Goal: Task Accomplishment & Management: Manage account settings

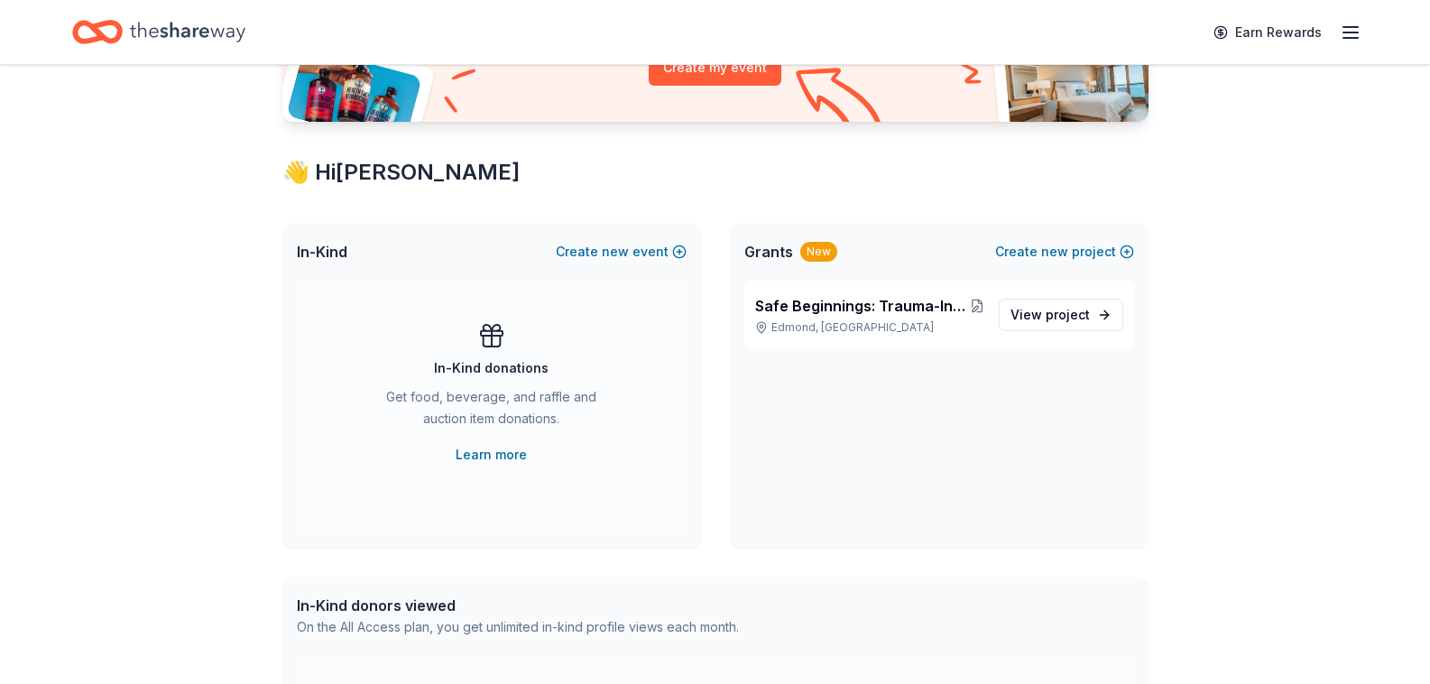
scroll to position [241, 0]
click at [1047, 315] on span "project" at bounding box center [1068, 313] width 44 height 15
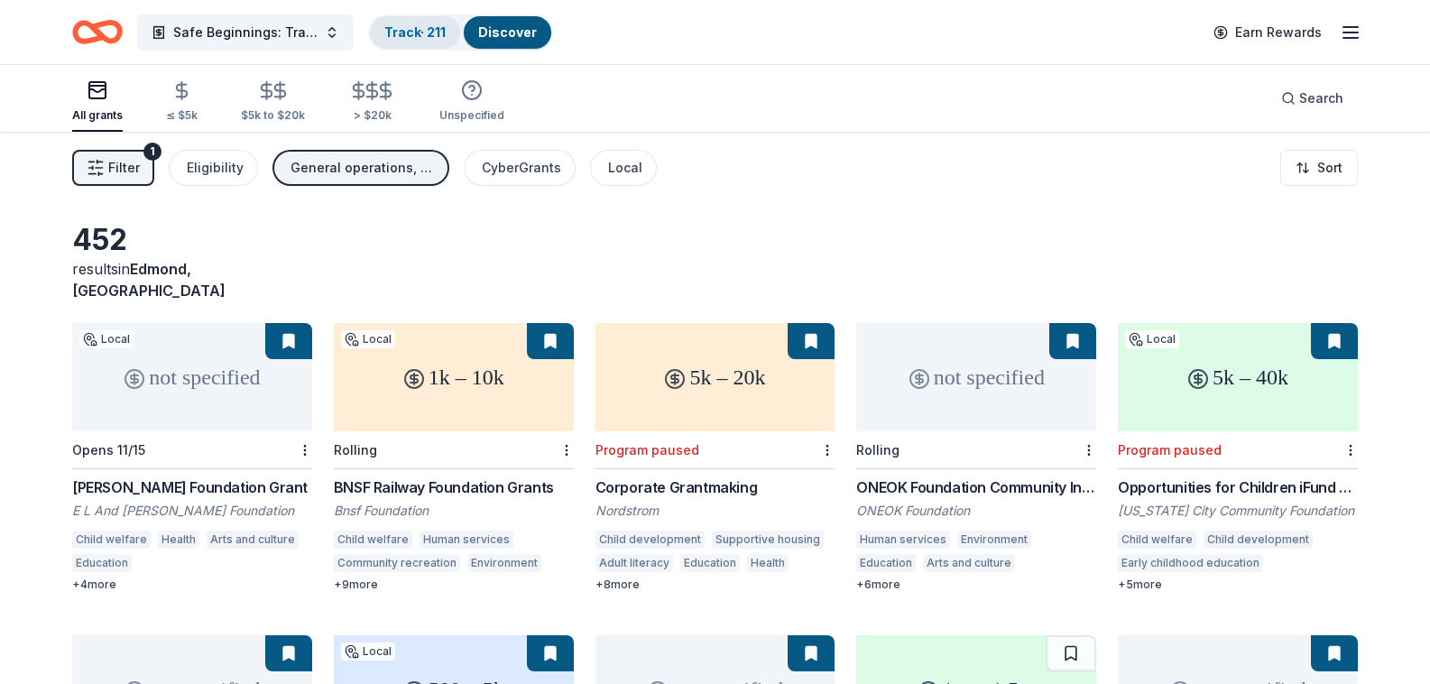
click at [442, 32] on link "Track · 211" at bounding box center [414, 31] width 61 height 15
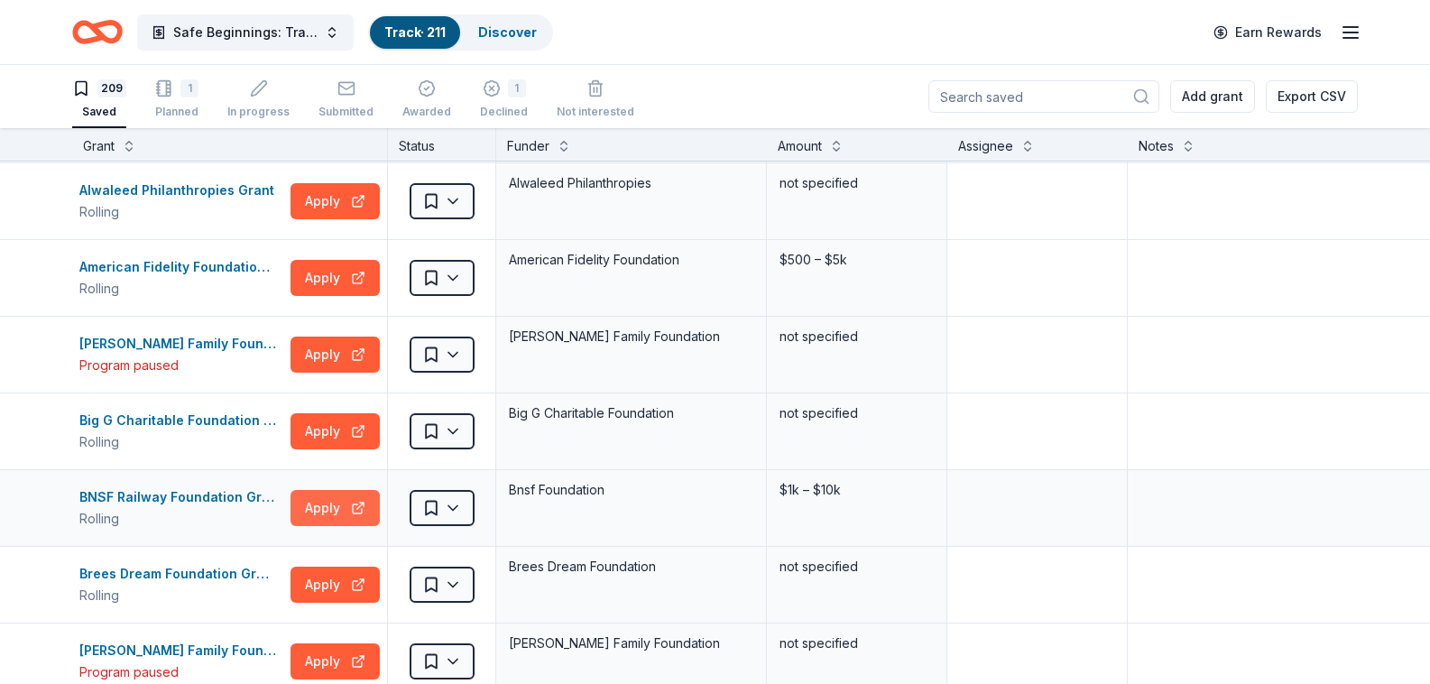
scroll to position [403, 0]
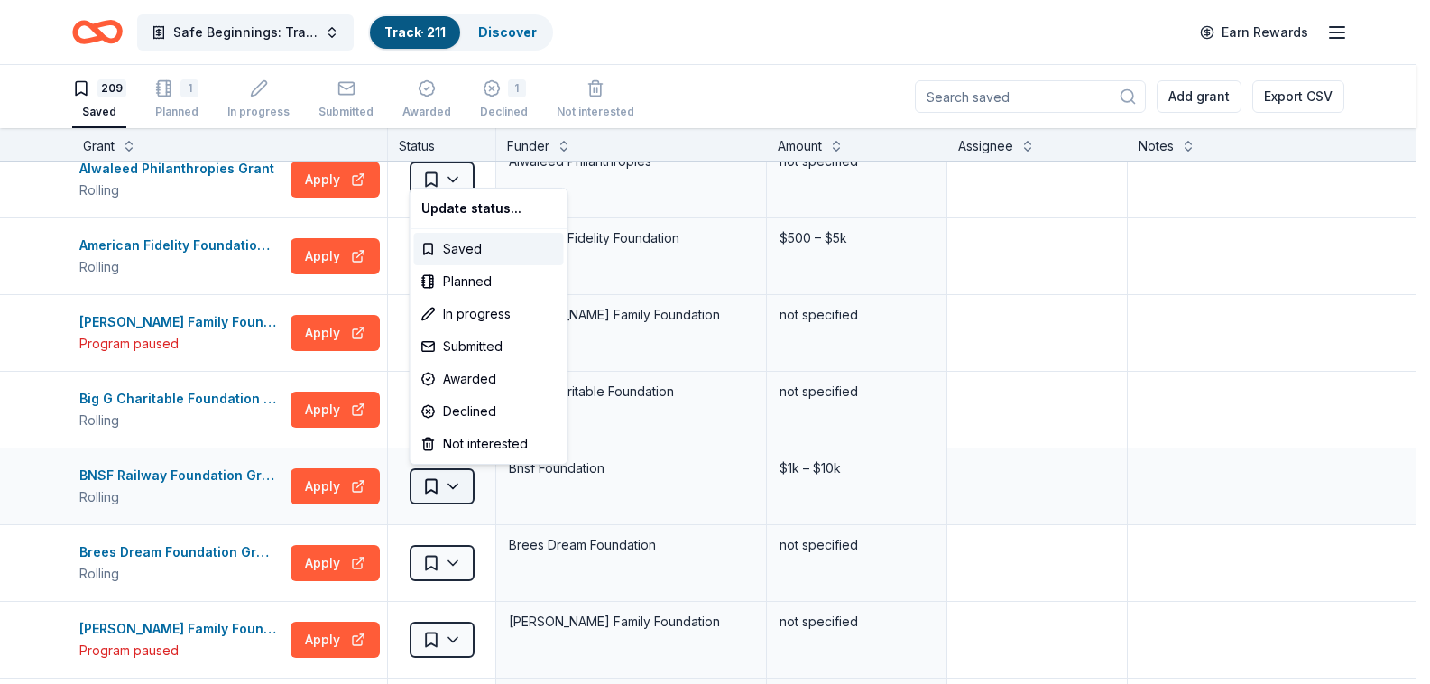
click at [433, 484] on html "Safe Beginnings: Trauma-Informed Entry and Support for [PERSON_NAME] Children a…" at bounding box center [715, 342] width 1430 height 684
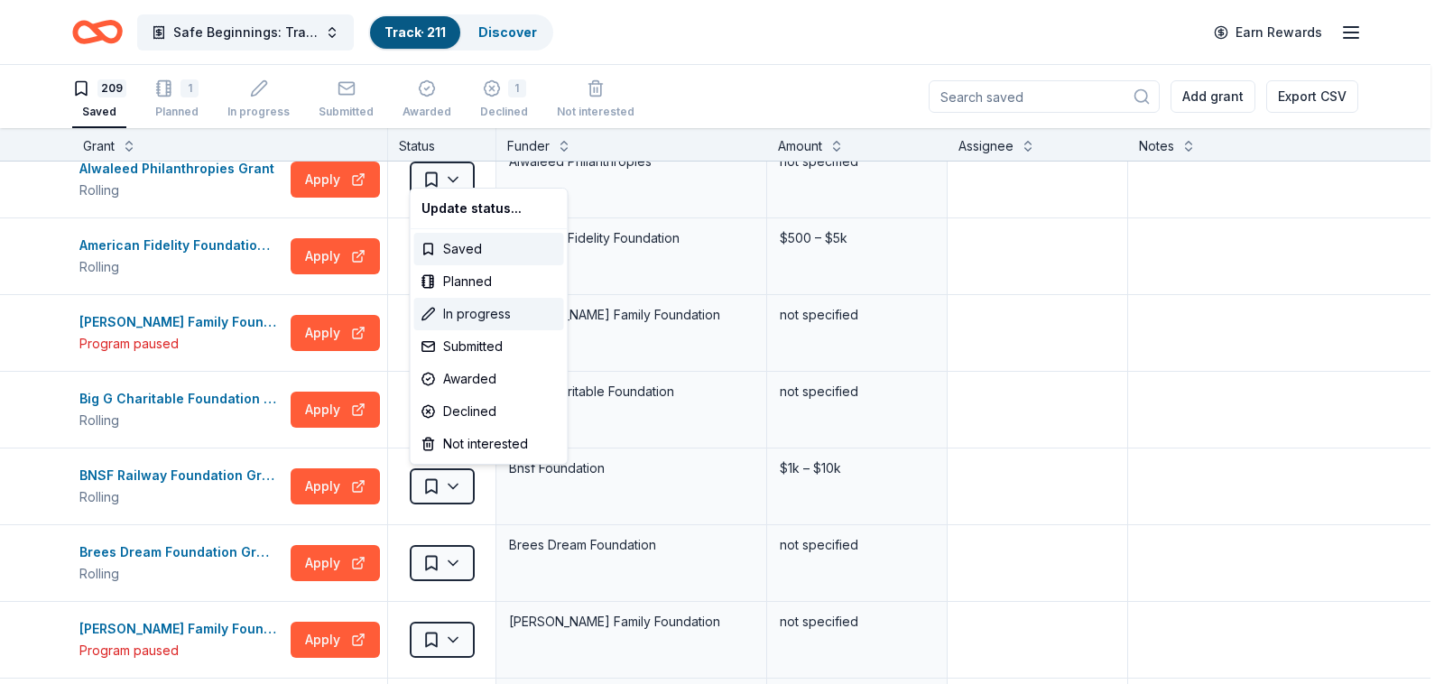
click at [475, 315] on div "In progress" at bounding box center [489, 314] width 150 height 32
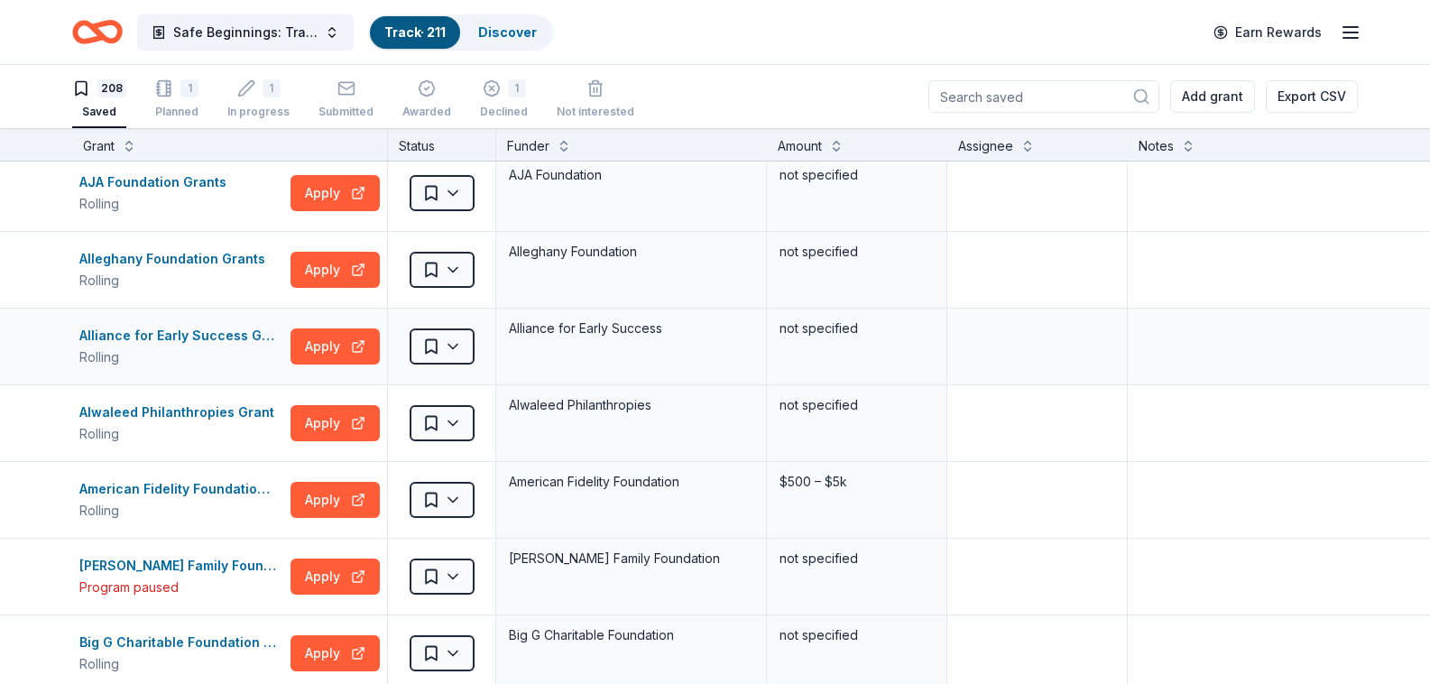
scroll to position [179, 0]
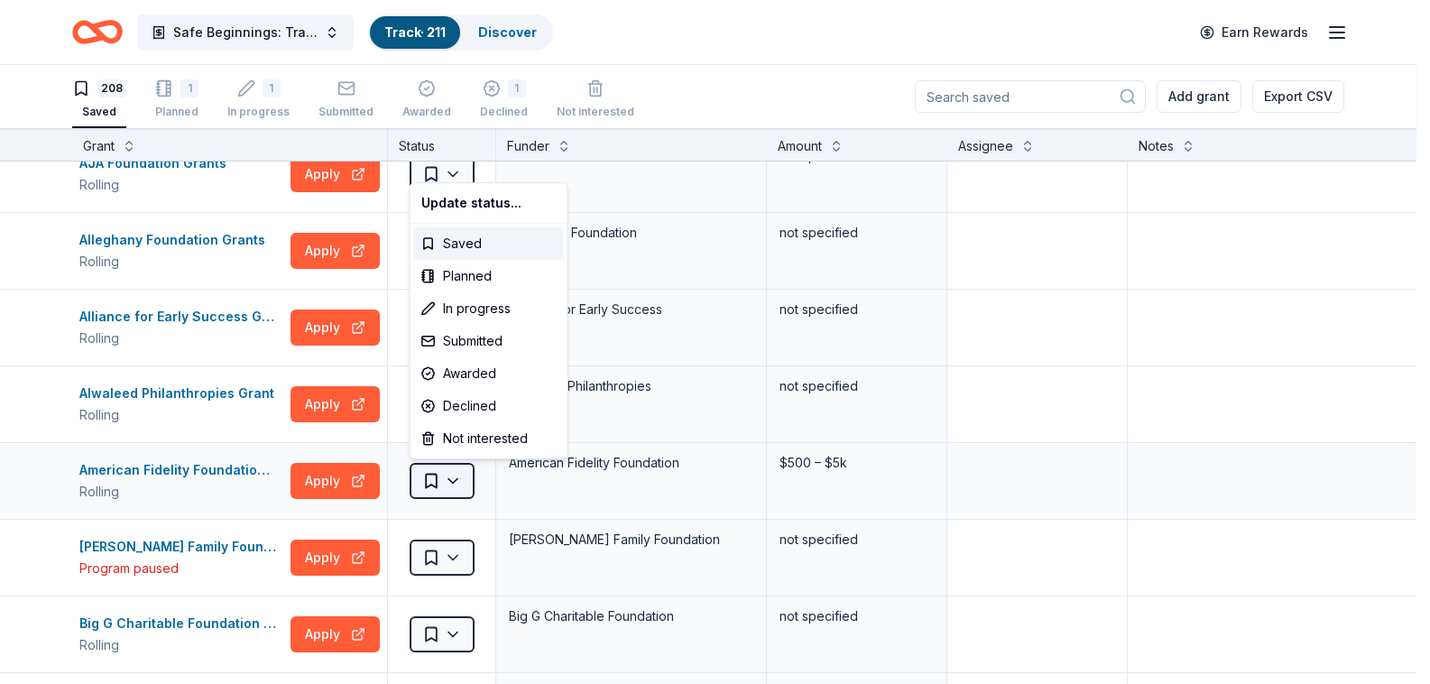
click at [452, 476] on html "Safe Beginnings: Trauma-Informed Entry and Support for [PERSON_NAME] Children a…" at bounding box center [715, 342] width 1430 height 684
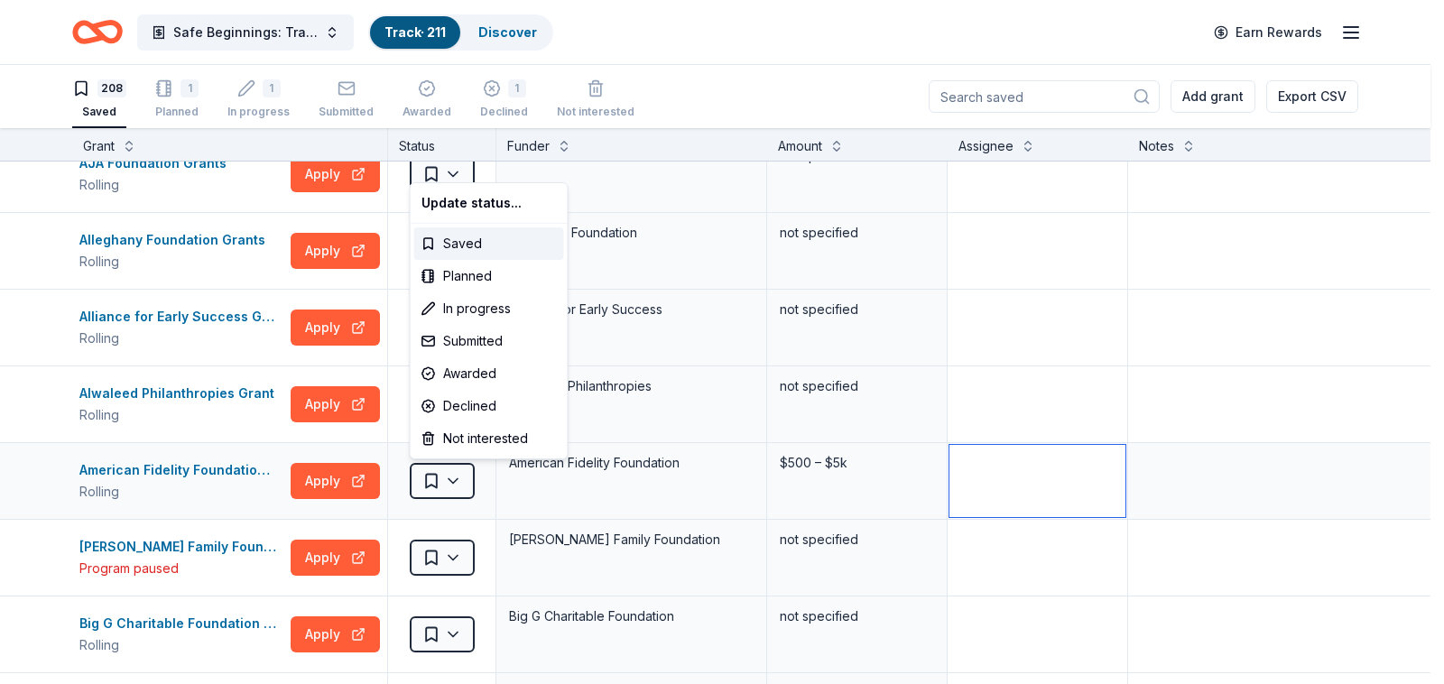
click at [1118, 493] on html "Safe Beginnings: Trauma-Informed Entry and Support for [PERSON_NAME] Children a…" at bounding box center [722, 342] width 1444 height 684
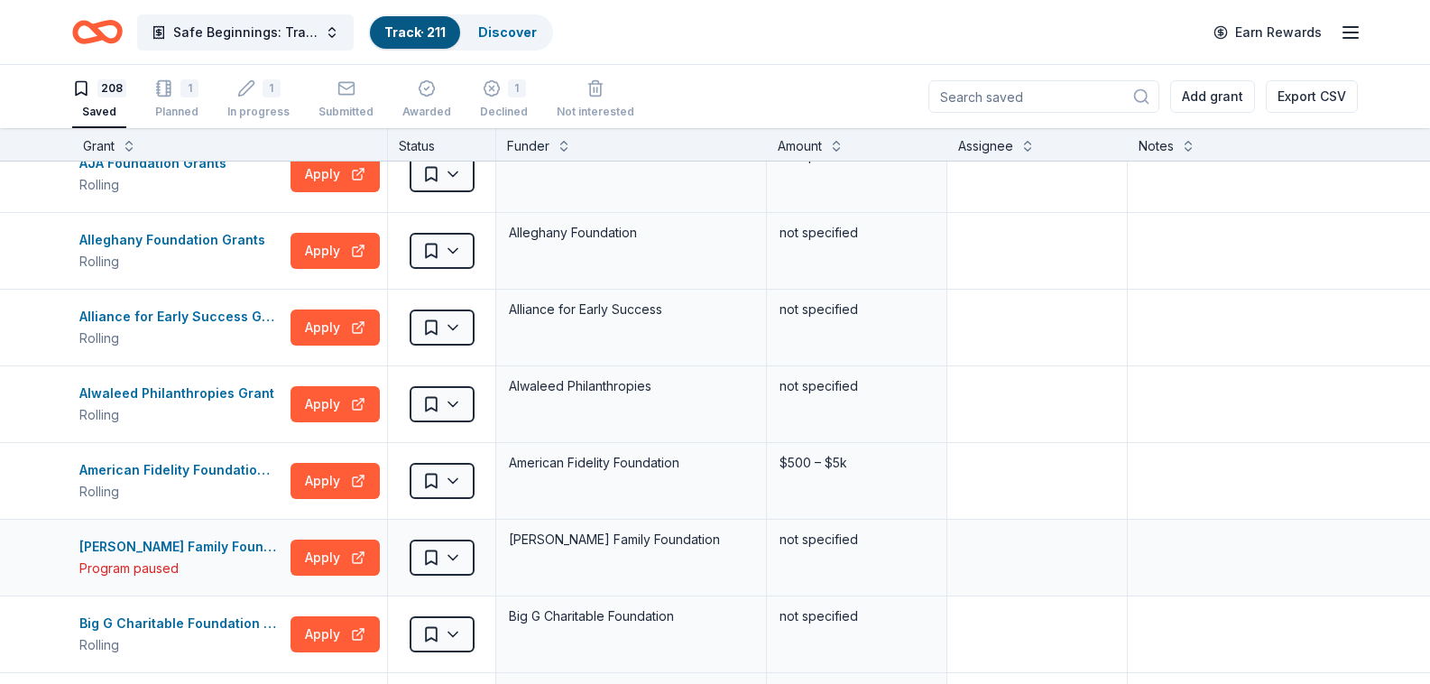
click at [134, 593] on div "[PERSON_NAME] Family Foundation Grant Program paused Apply" at bounding box center [229, 558] width 315 height 76
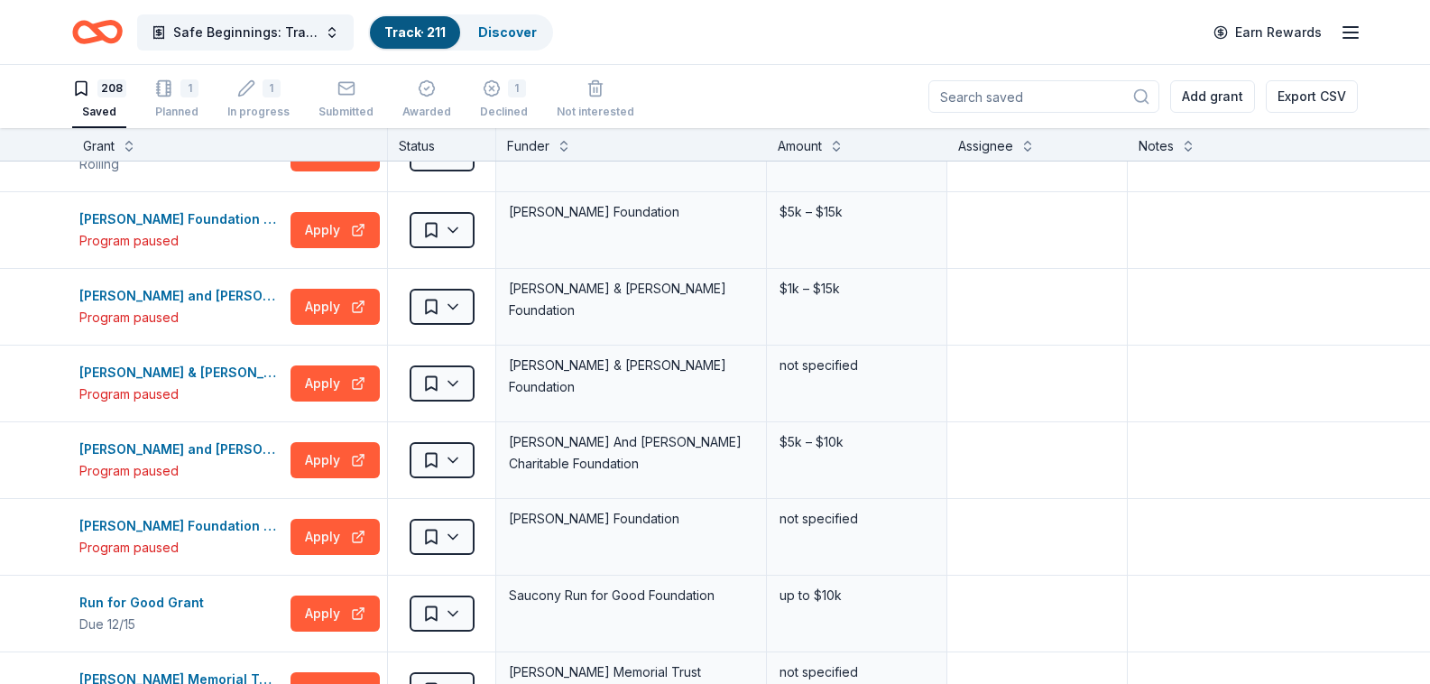
scroll to position [10873, 0]
click at [970, 95] on input at bounding box center [1043, 96] width 231 height 32
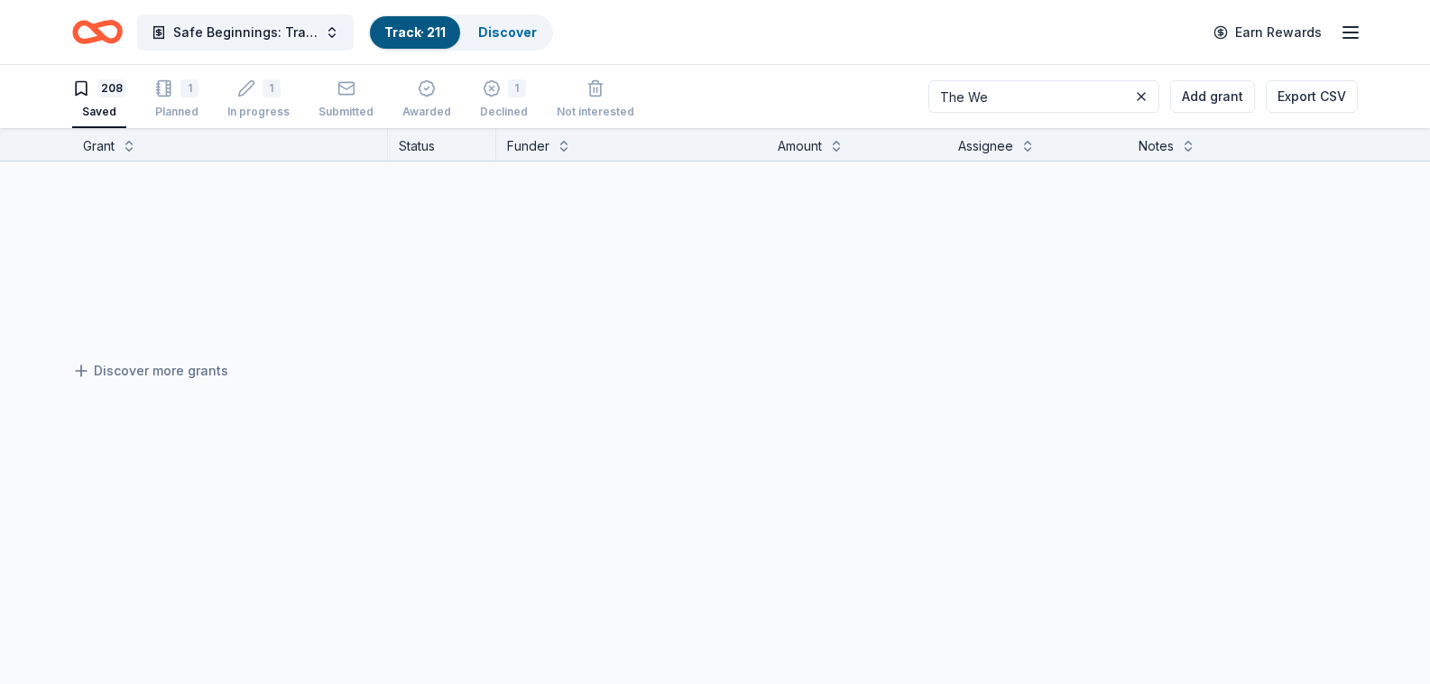
scroll to position [0, 0]
type input "The [PERSON_NAME] Foundation"
click at [1223, 96] on button "Add grant" at bounding box center [1212, 96] width 85 height 32
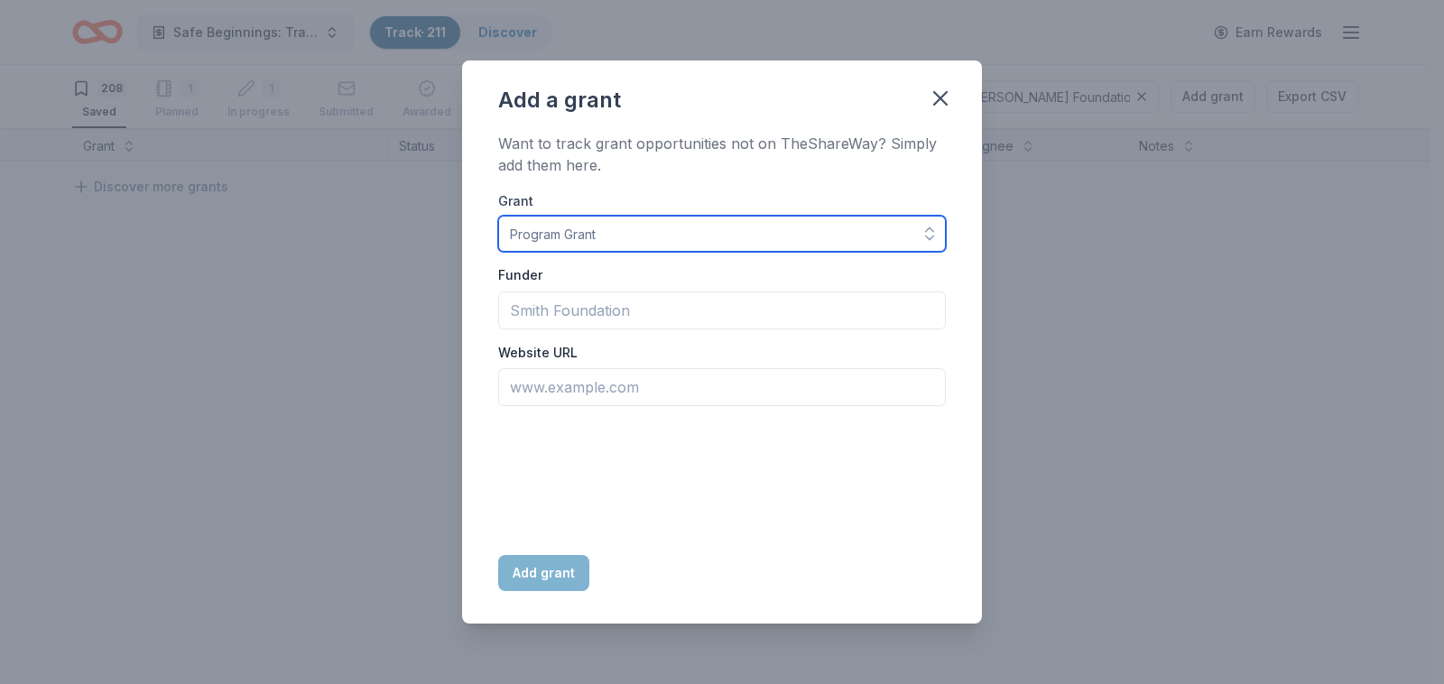
click at [510, 237] on input "Grant" at bounding box center [722, 234] width 448 height 36
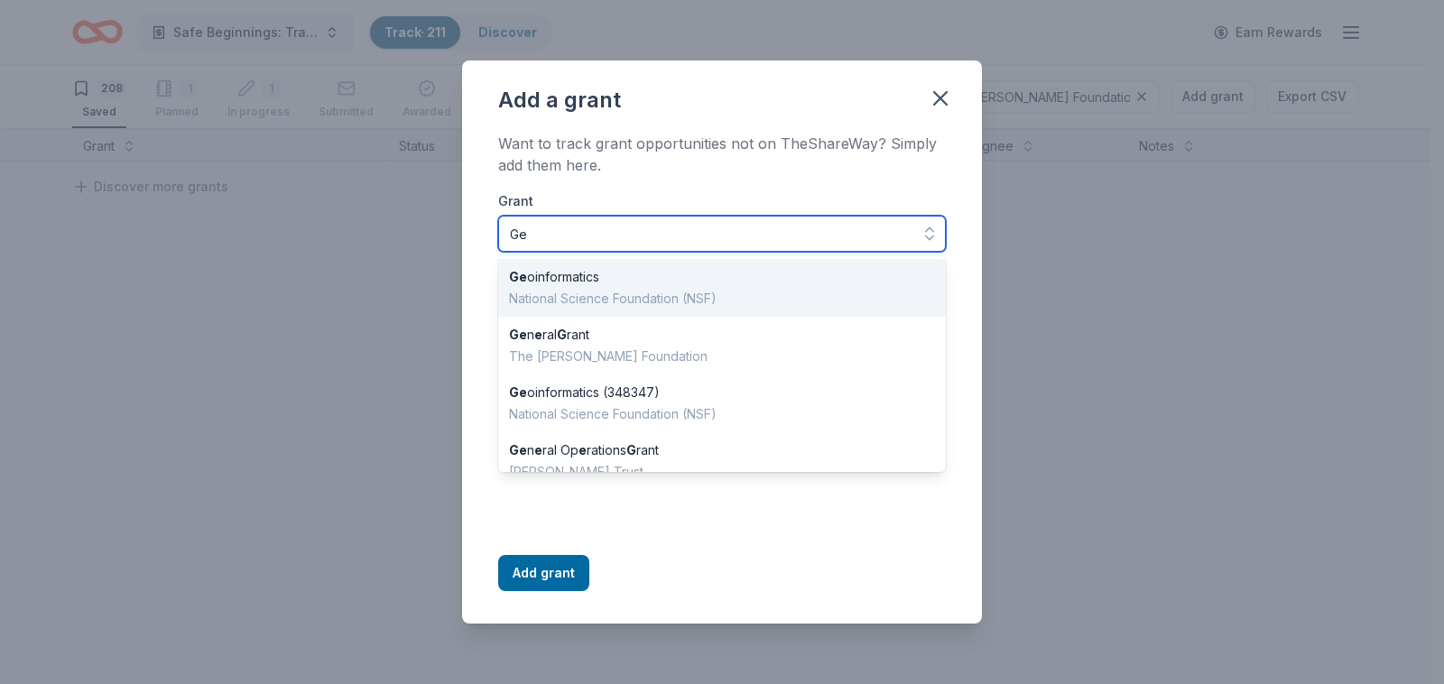
type input "G"
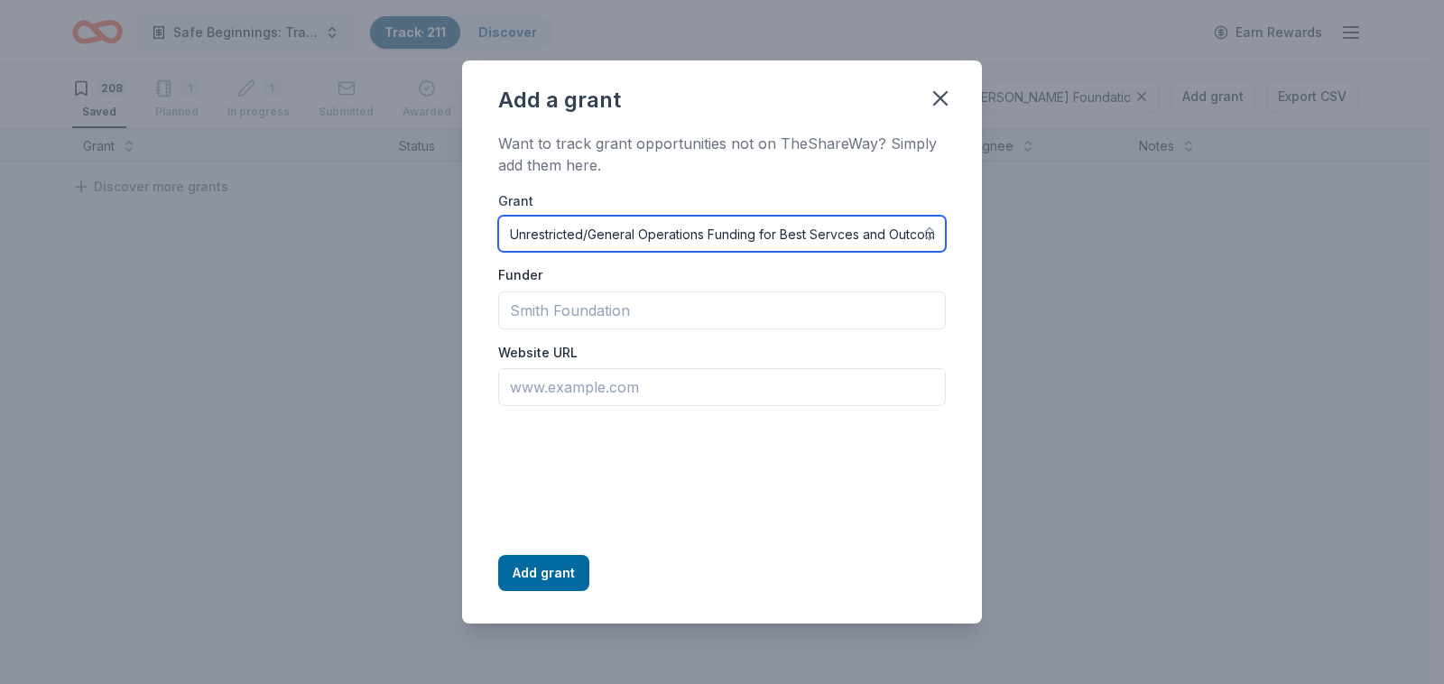
type input "Unrestricted/General Operations Funding for Best Servces and Outcomes for Child…"
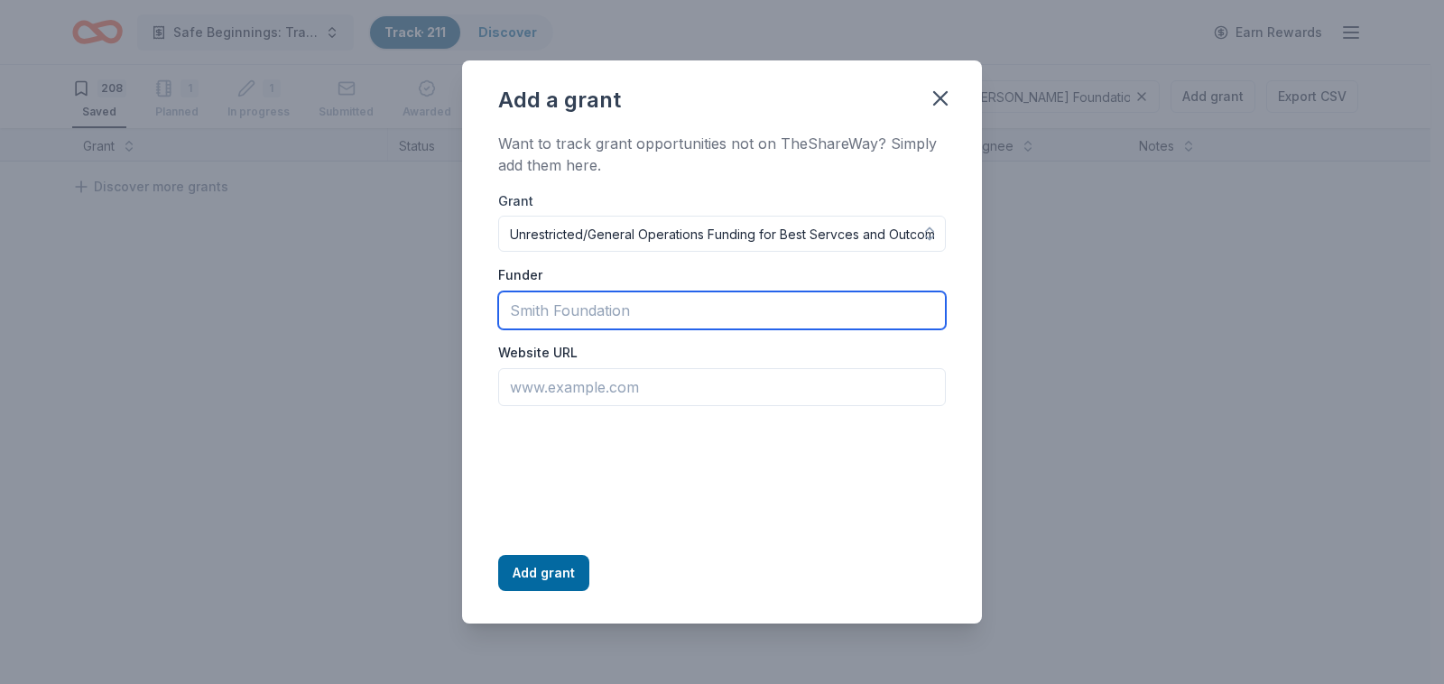
click at [533, 310] on input "Funder" at bounding box center [722, 310] width 448 height 38
type input "[PERSON_NAME] Foundation"
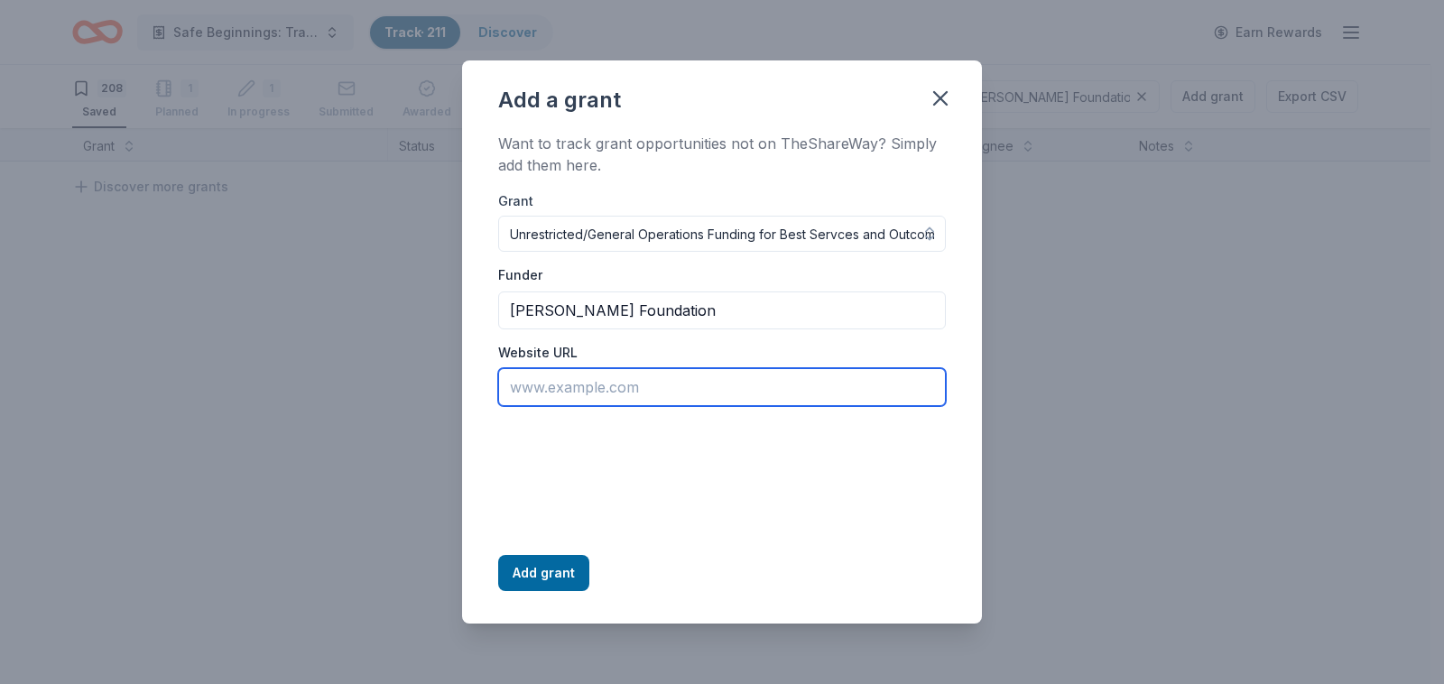
click at [536, 384] on input "Website URL" at bounding box center [722, 387] width 448 height 38
type input "F"
type input "[URL][DOMAIN_NAME]"
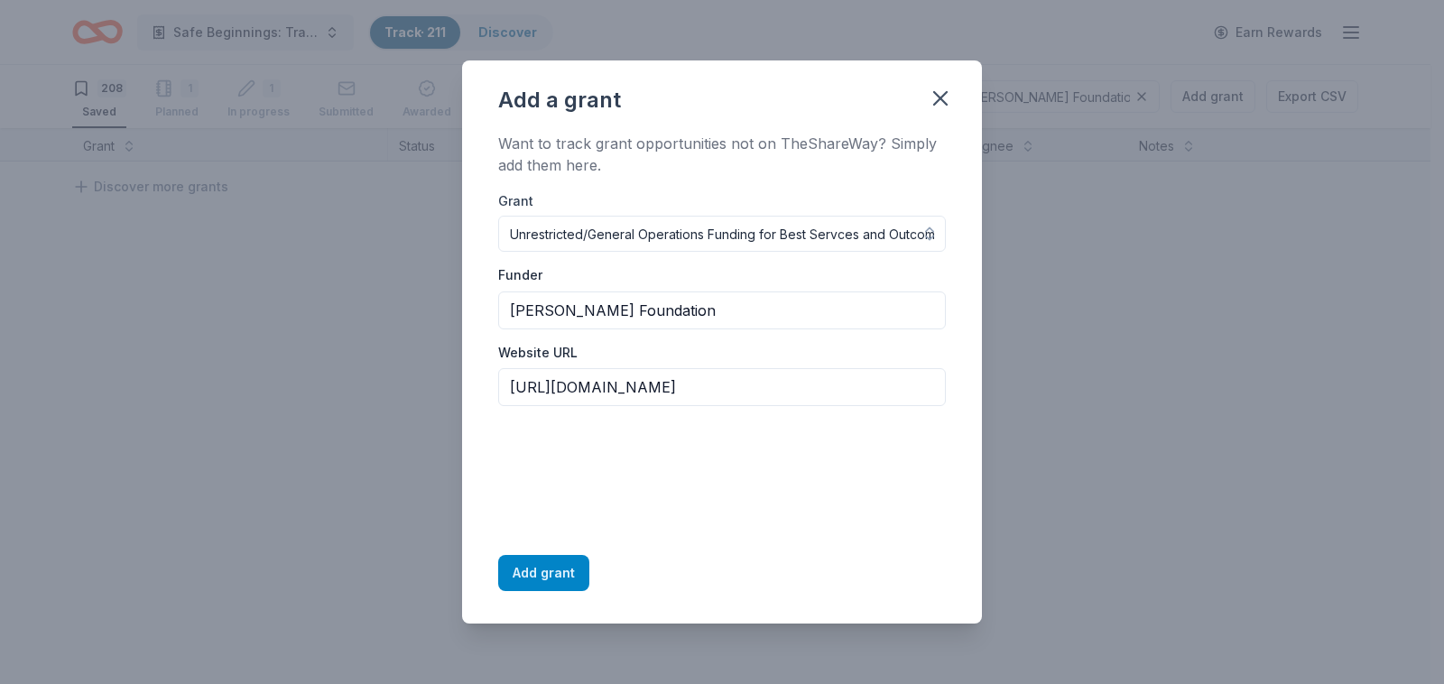
click at [536, 575] on button "Add grant" at bounding box center [543, 573] width 91 height 36
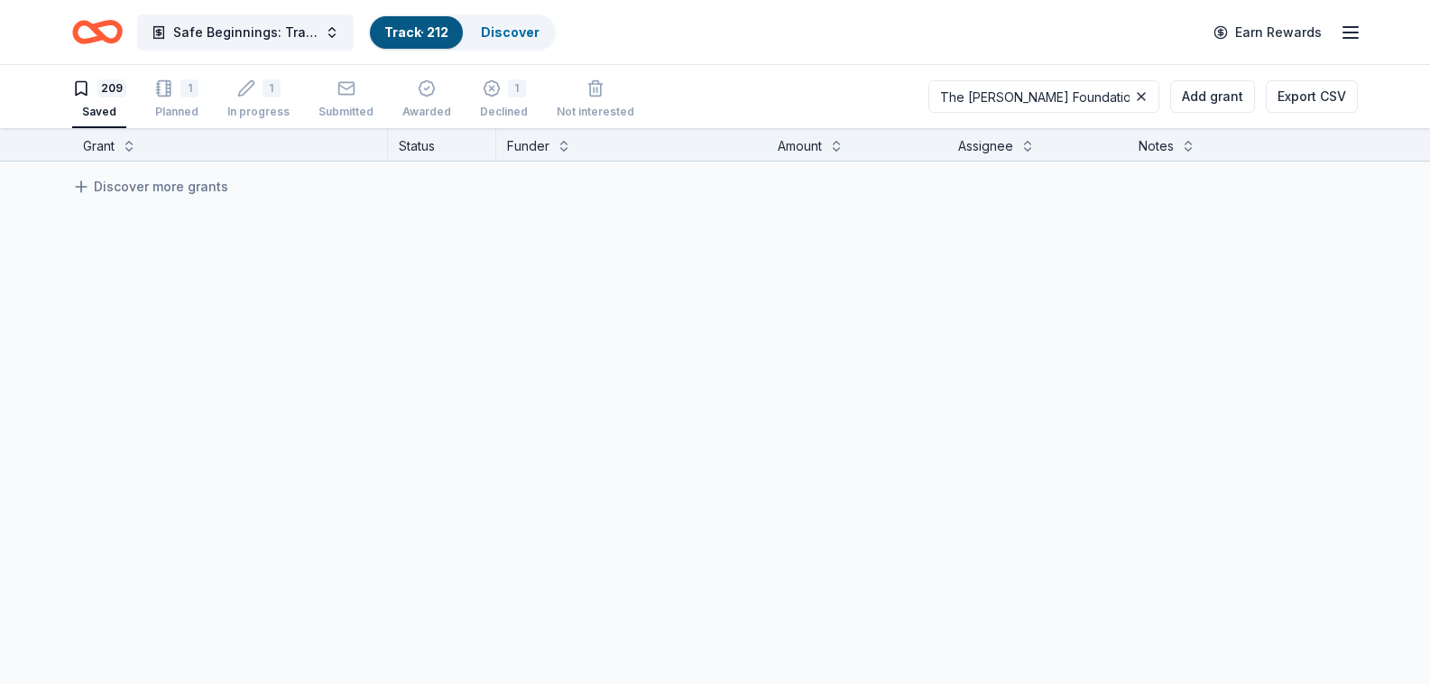
click at [431, 28] on link "Track · 212" at bounding box center [416, 31] width 64 height 15
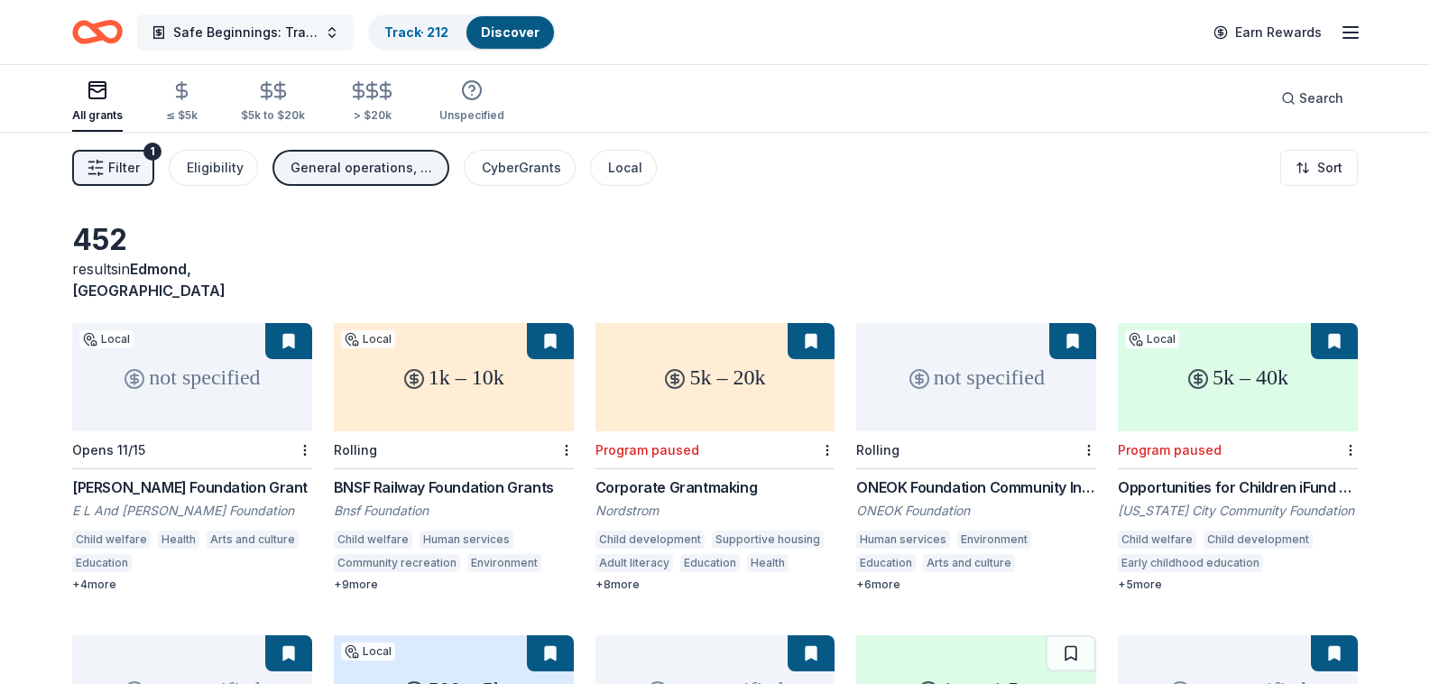
click at [236, 35] on span "Safe Beginnings: Trauma-Informed Entry and Support for [PERSON_NAME] Children a…" at bounding box center [245, 33] width 144 height 22
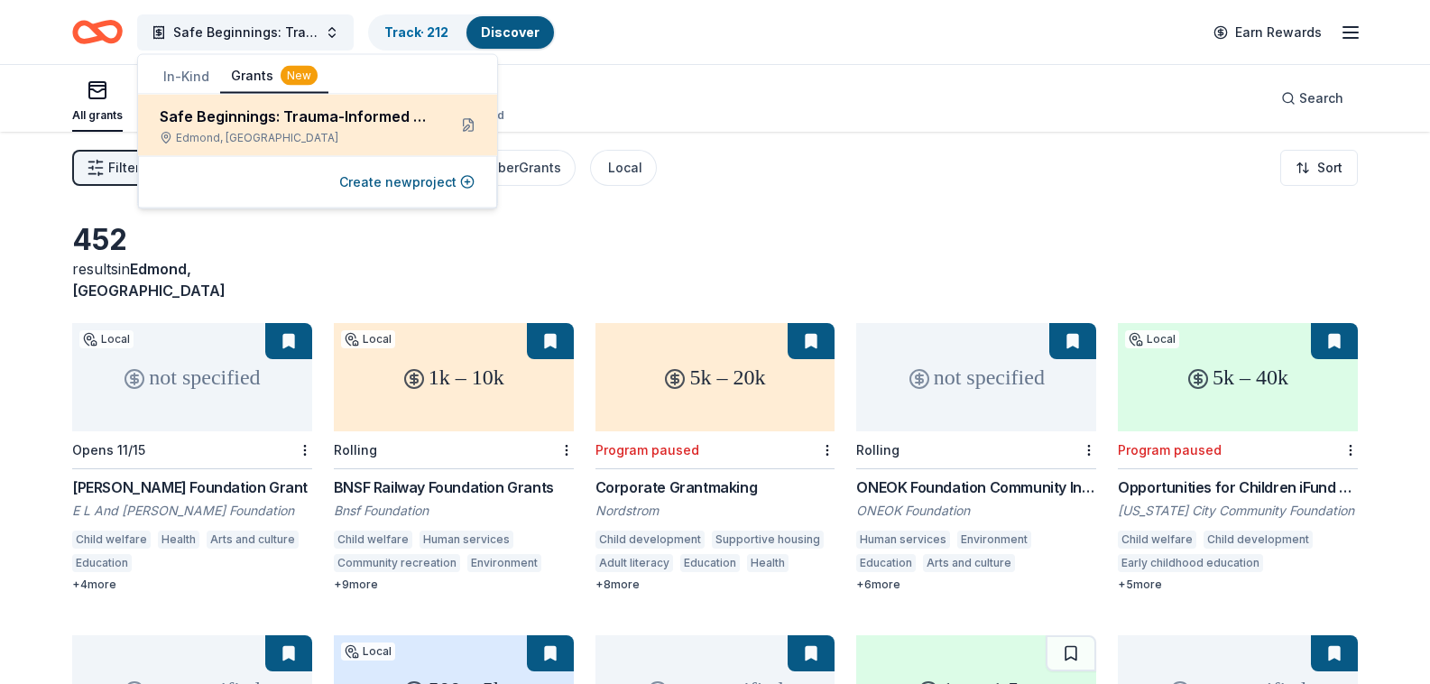
click at [319, 131] on div "Edmond, [GEOGRAPHIC_DATA]" at bounding box center [296, 138] width 272 height 14
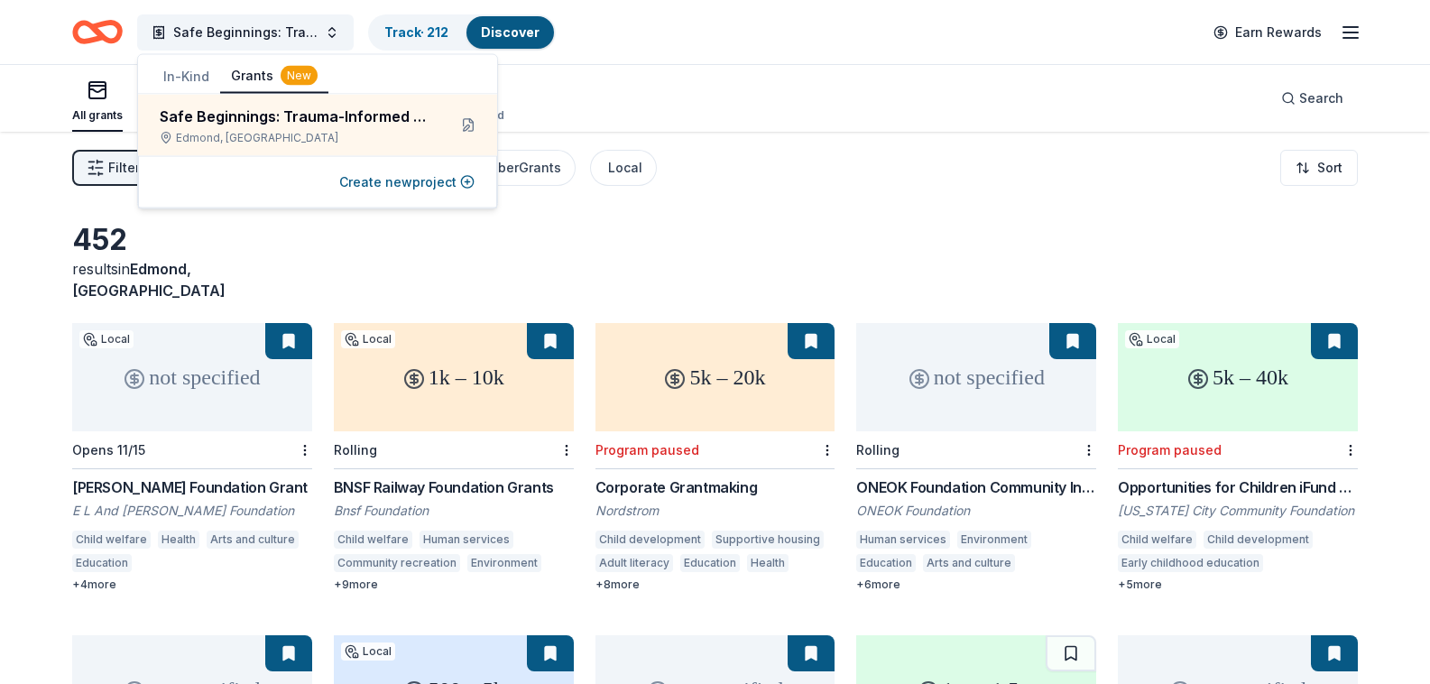
click at [221, 245] on div "452" at bounding box center [192, 240] width 240 height 36
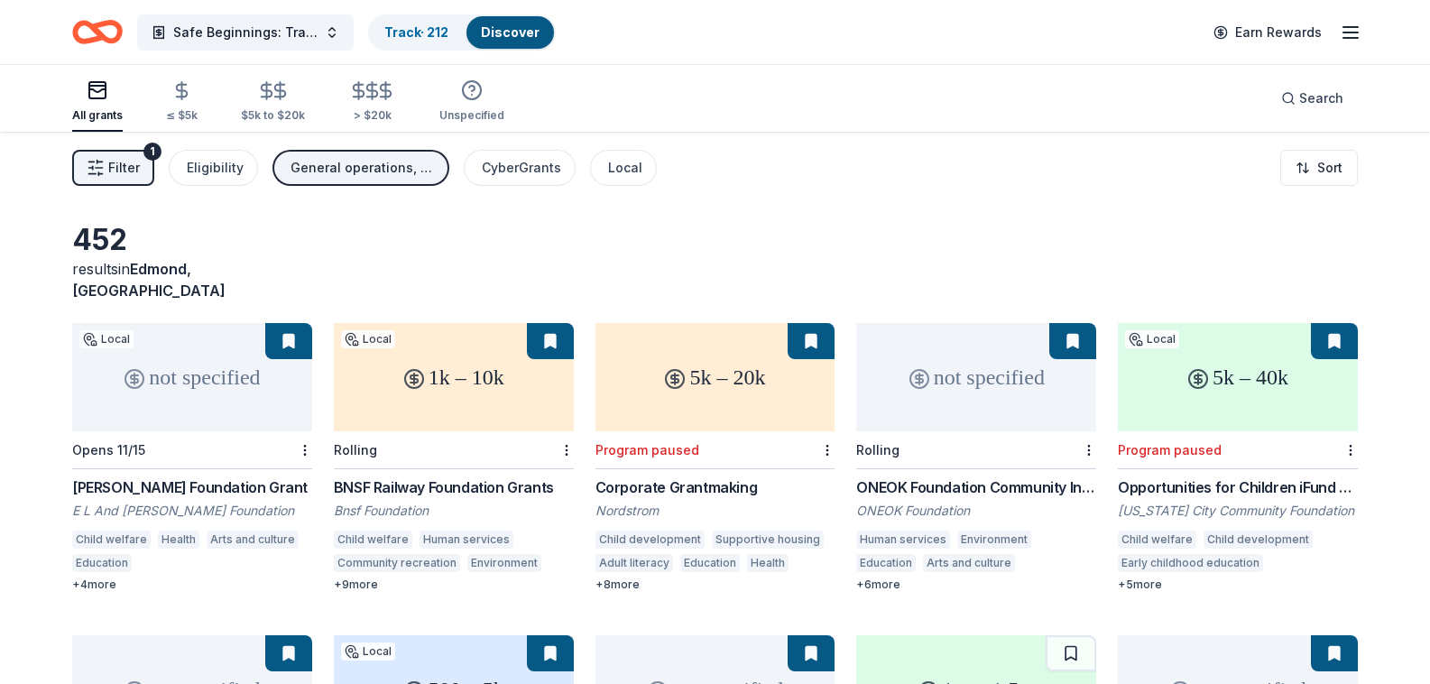
click at [99, 105] on div "All grants" at bounding box center [97, 100] width 51 height 43
click at [114, 174] on span "Filter" at bounding box center [124, 168] width 32 height 22
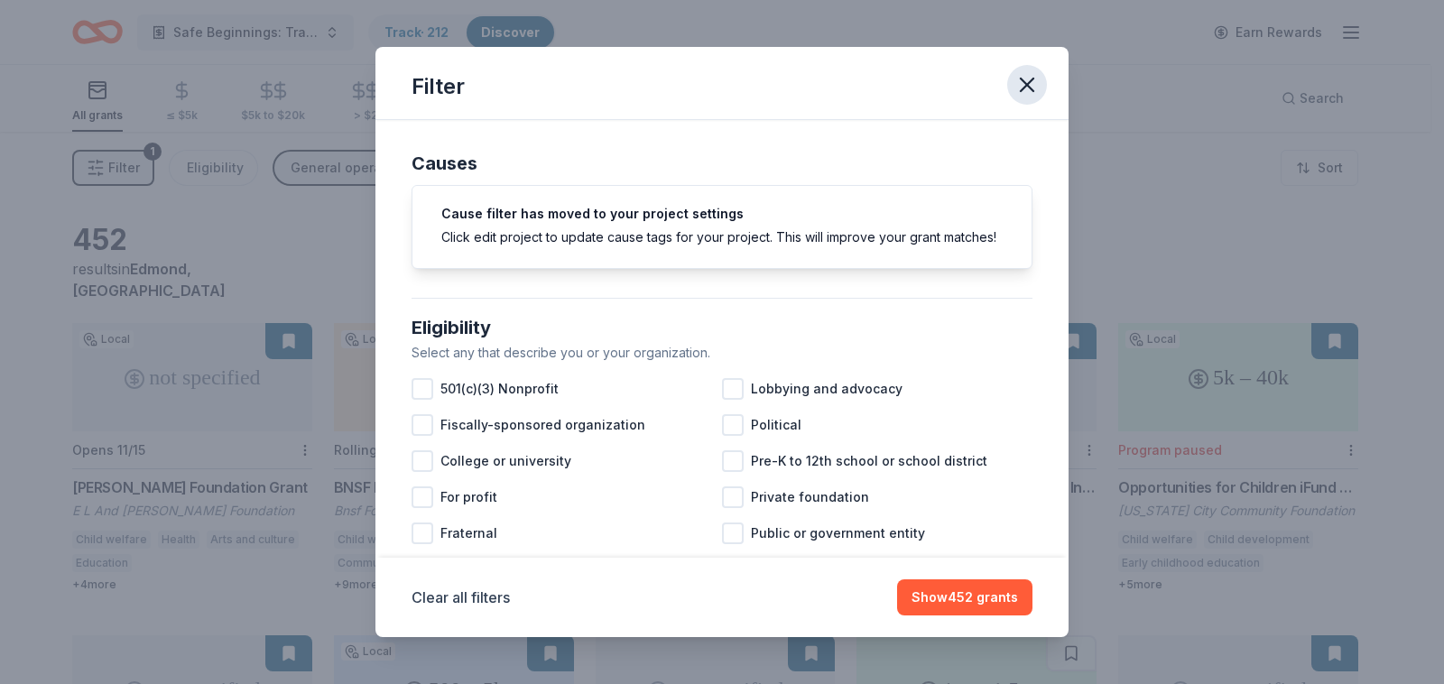
click at [1028, 86] on icon "button" at bounding box center [1026, 84] width 13 height 13
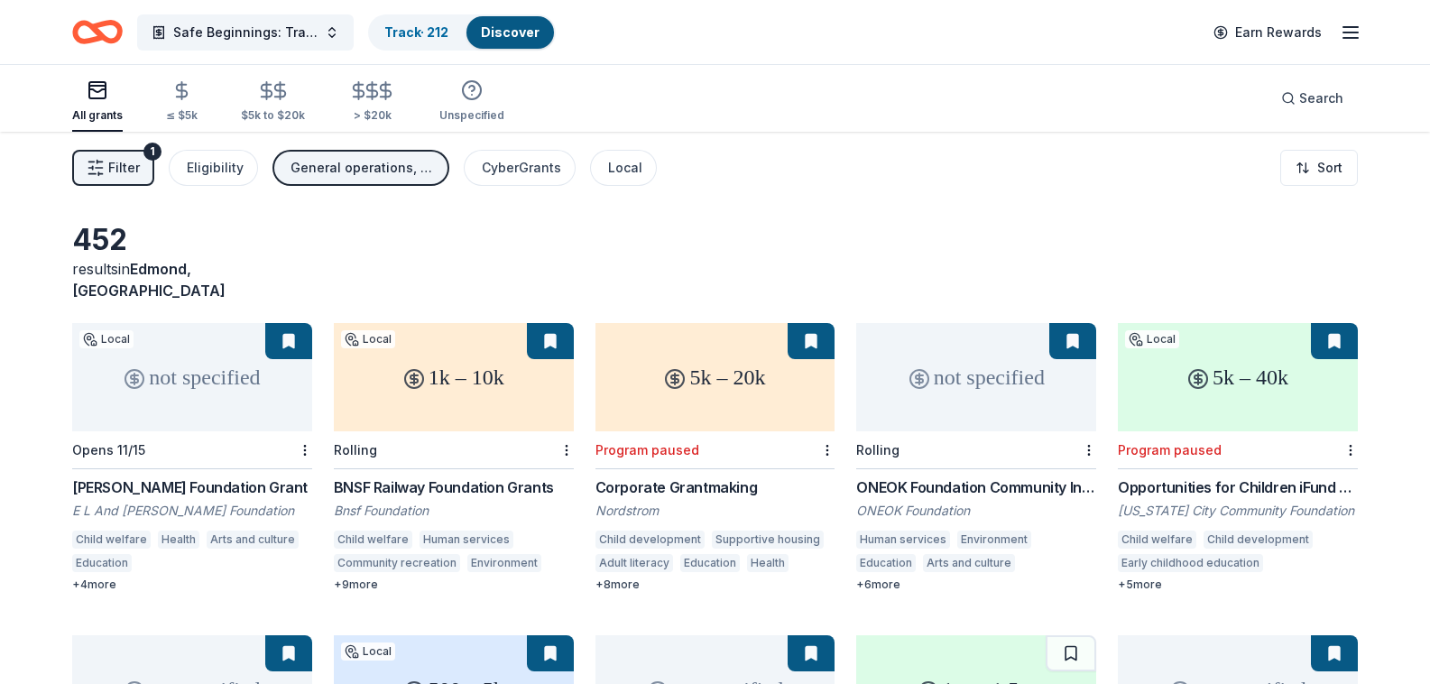
click at [632, 230] on div "452 results in [GEOGRAPHIC_DATA], [GEOGRAPHIC_DATA]" at bounding box center [715, 261] width 1286 height 79
click at [430, 30] on link "Track · 212" at bounding box center [416, 31] width 64 height 15
click at [511, 32] on link "Discover" at bounding box center [510, 31] width 59 height 15
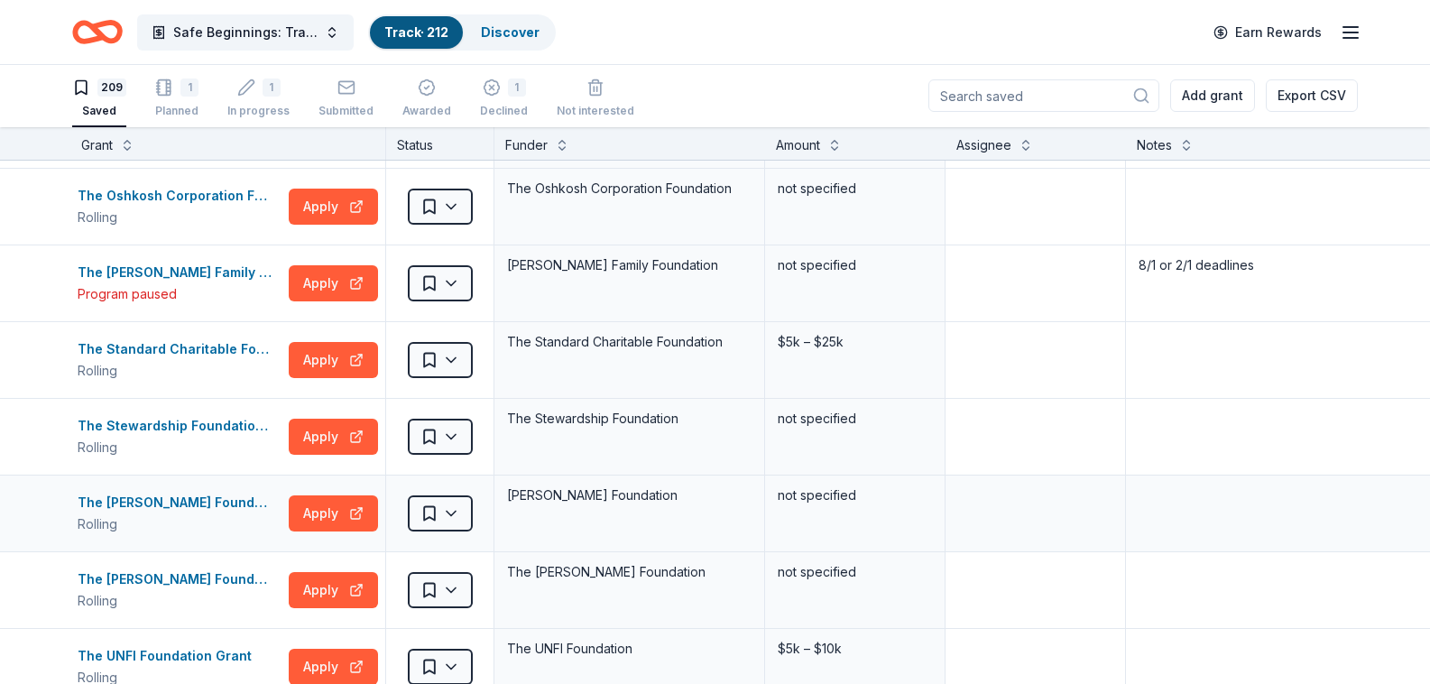
scroll to position [13493, 2]
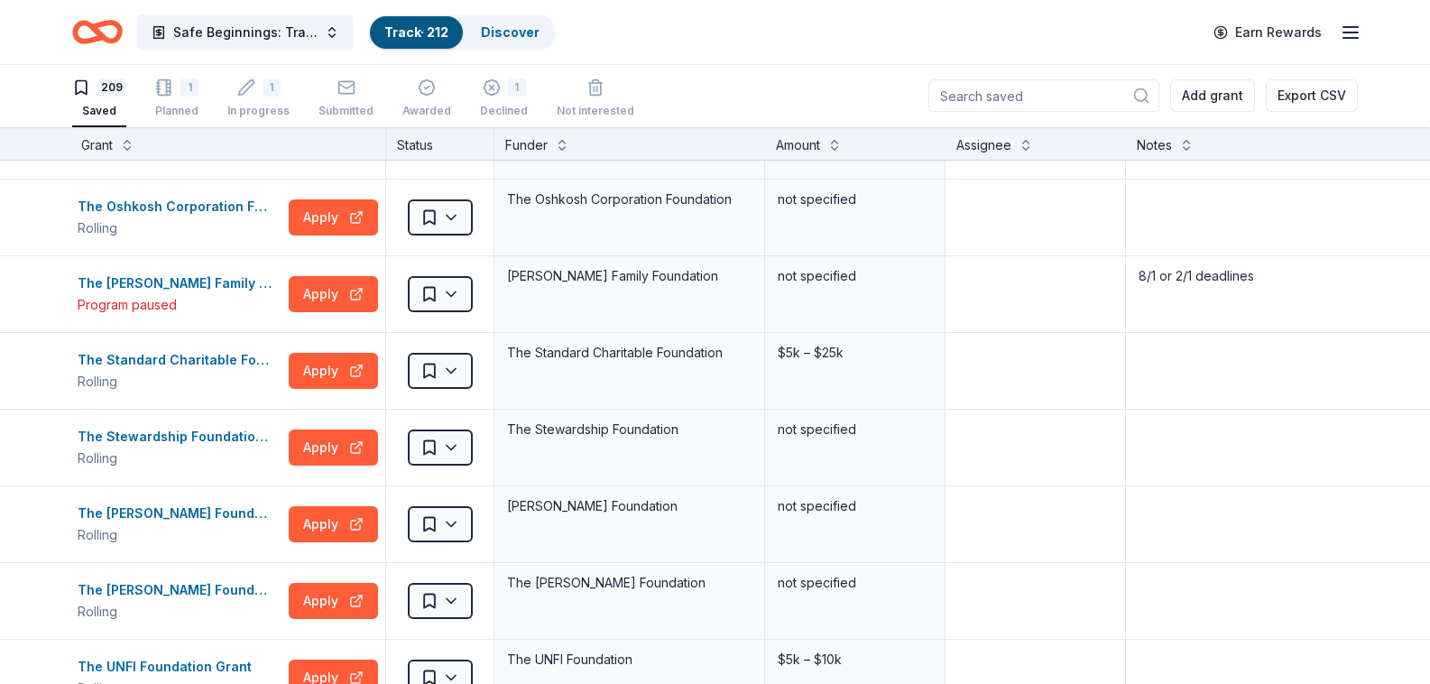
click at [1050, 102] on input at bounding box center [1043, 95] width 231 height 32
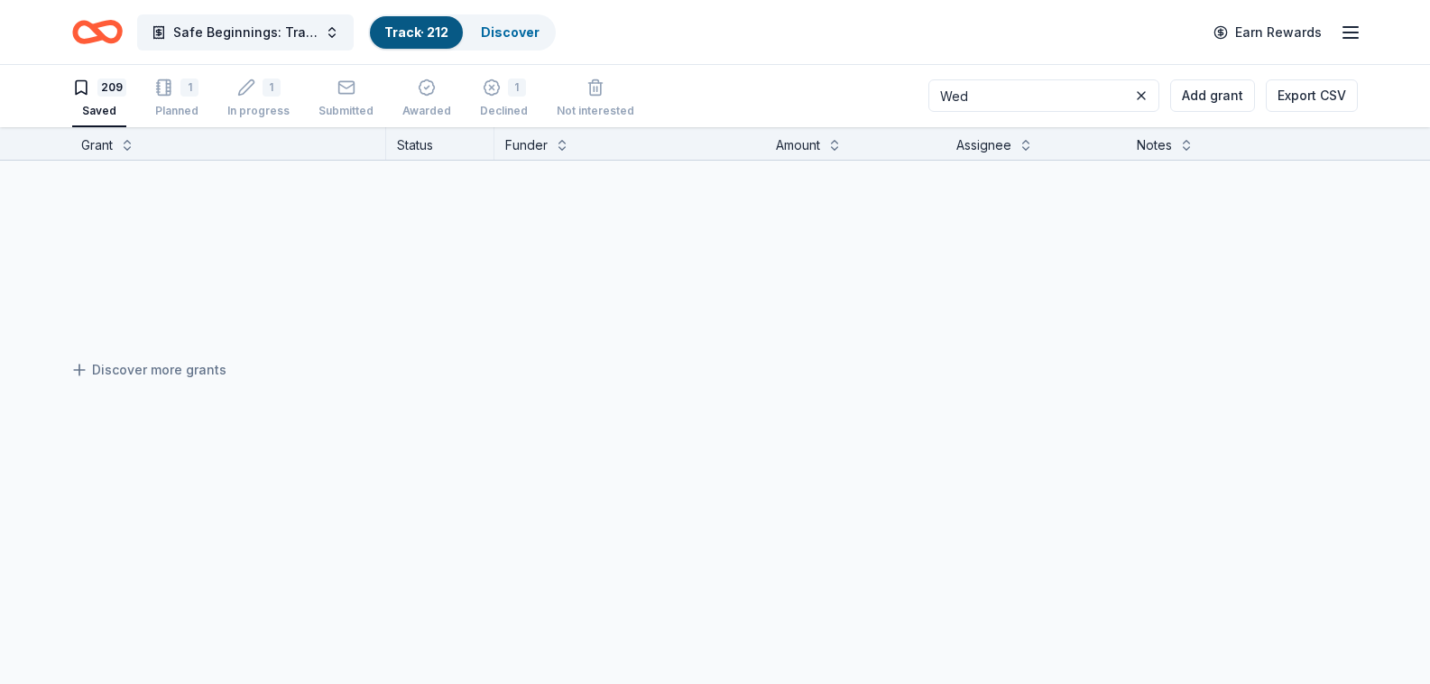
scroll to position [0, 2]
type input "[PERSON_NAME]"
click at [559, 152] on div "Funder" at bounding box center [629, 145] width 249 height 22
click at [560, 147] on button at bounding box center [562, 143] width 14 height 18
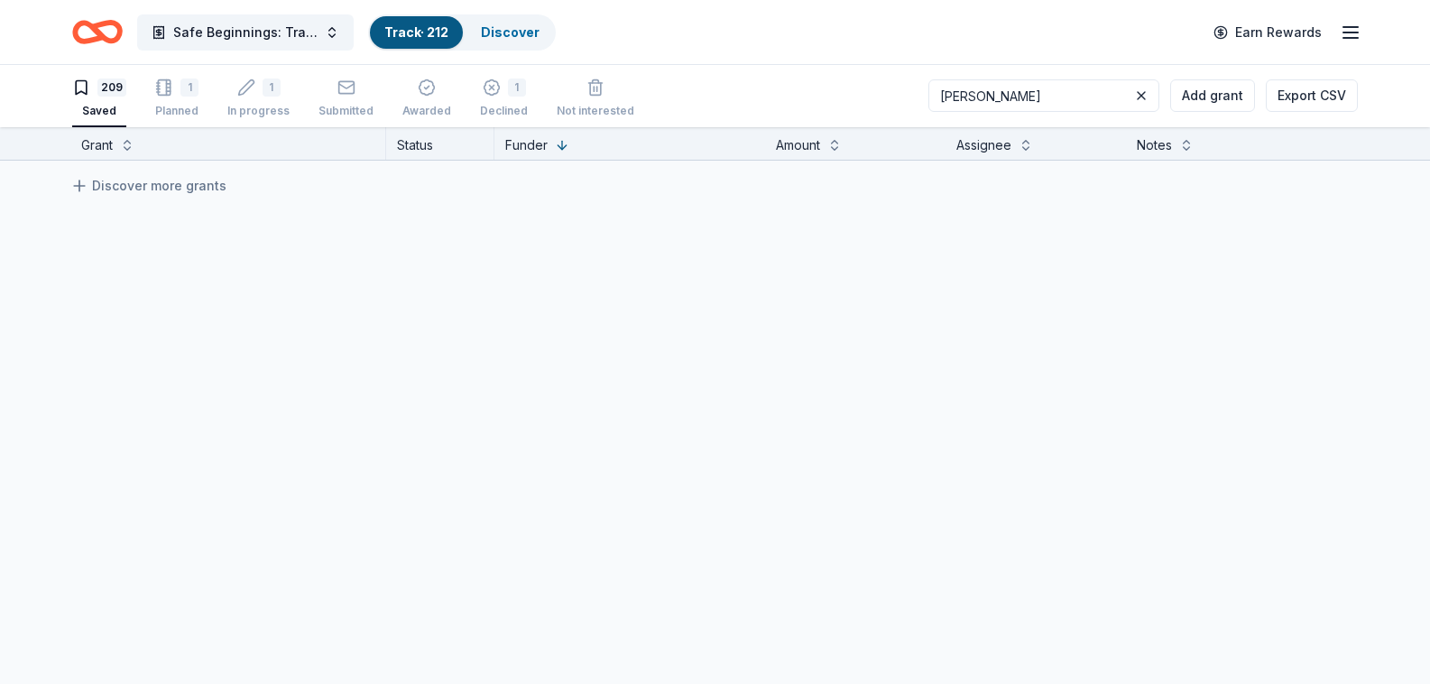
click at [533, 144] on div "Funder" at bounding box center [526, 145] width 42 height 22
click at [429, 32] on link "Track · 212" at bounding box center [416, 31] width 64 height 15
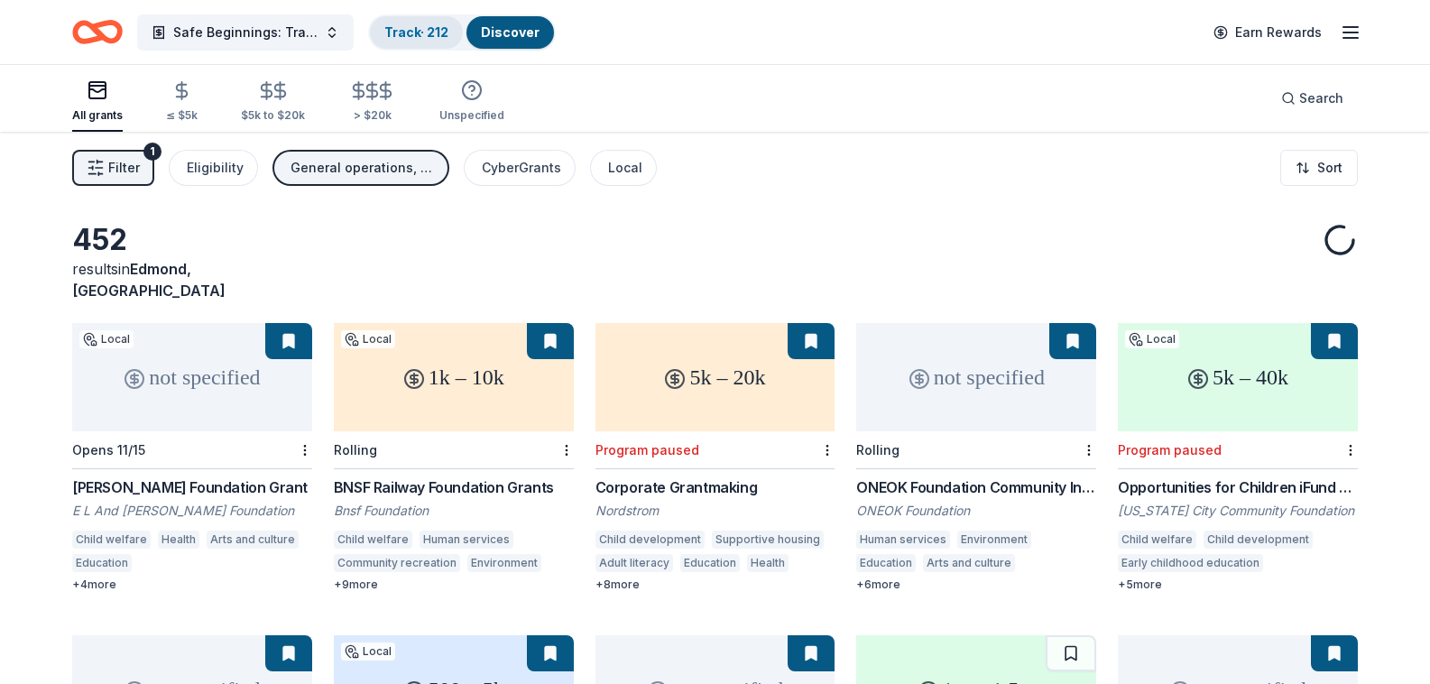
click at [429, 32] on link "Track · 212" at bounding box center [416, 31] width 64 height 15
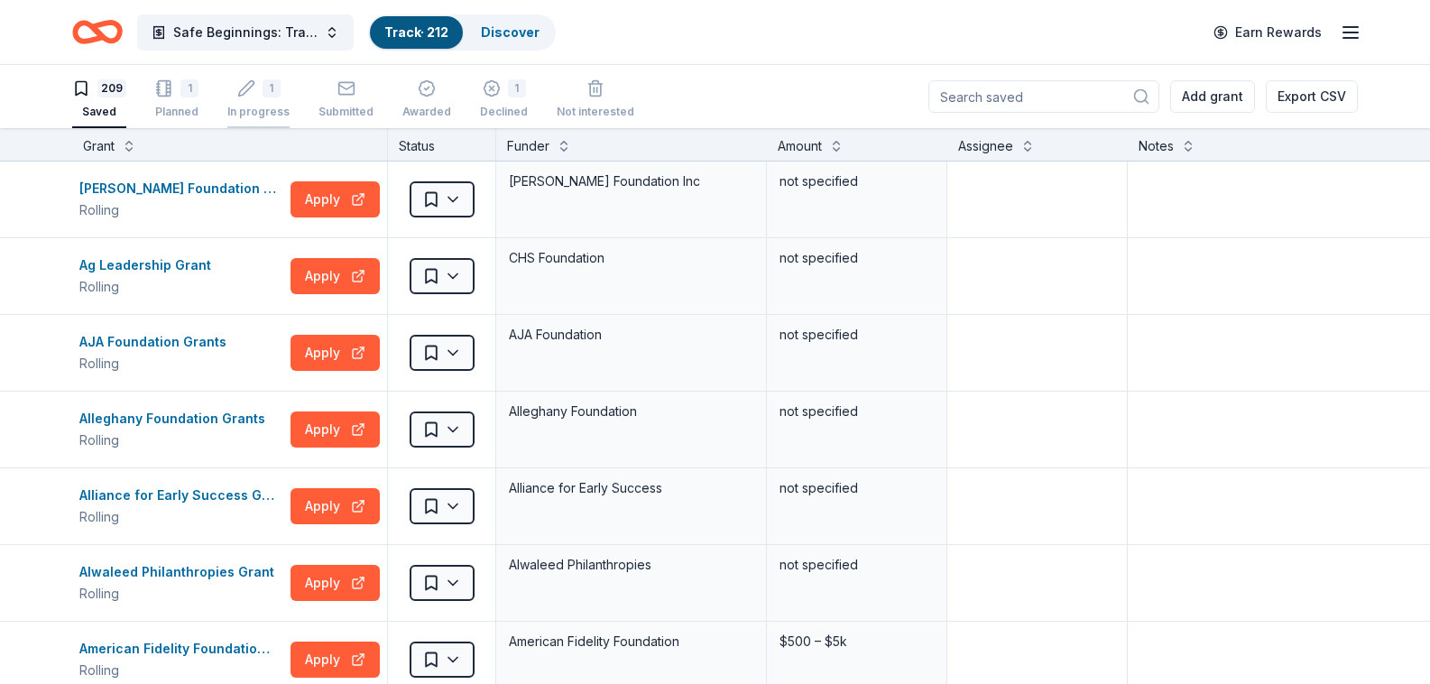
click at [261, 100] on div "1 In progress" at bounding box center [258, 99] width 62 height 40
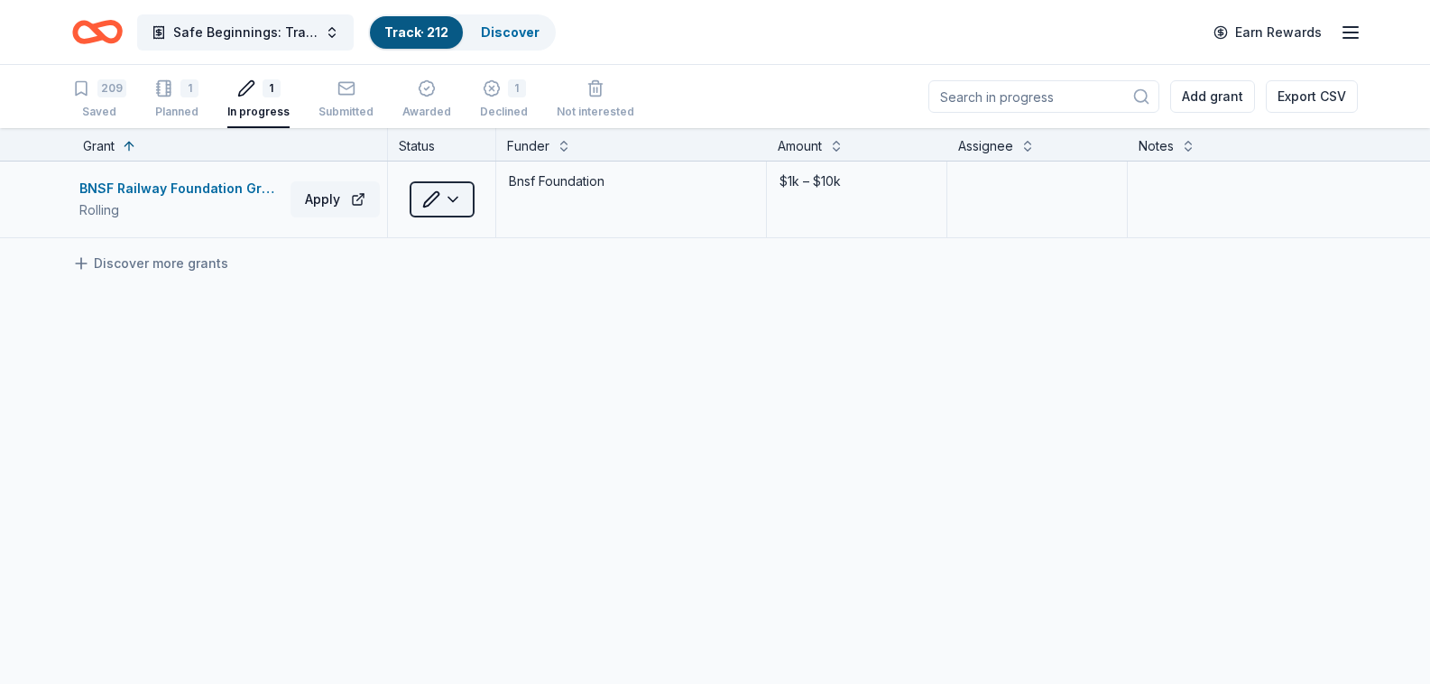
click at [457, 199] on html "Safe Beginnings: Trauma-Informed Entry and Support for [PERSON_NAME] Children a…" at bounding box center [715, 342] width 1430 height 684
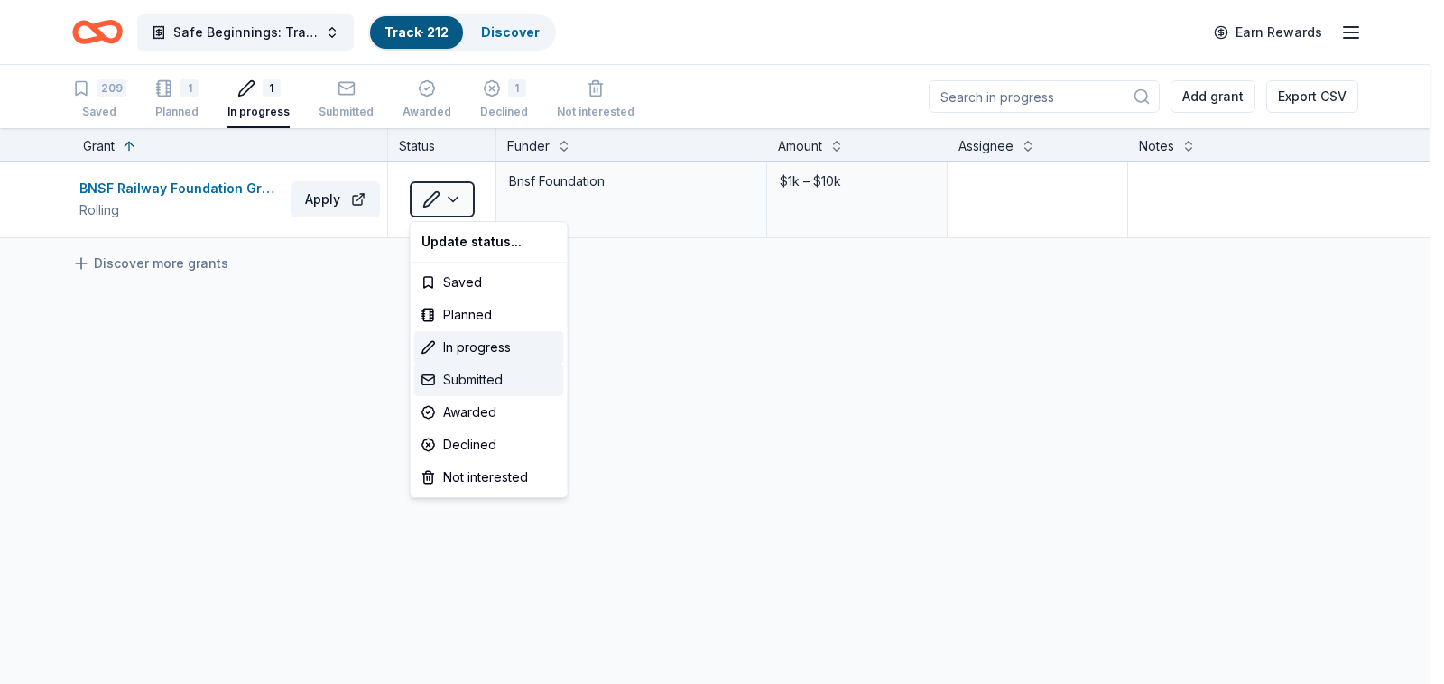
click at [466, 383] on div "Submitted" at bounding box center [489, 380] width 150 height 32
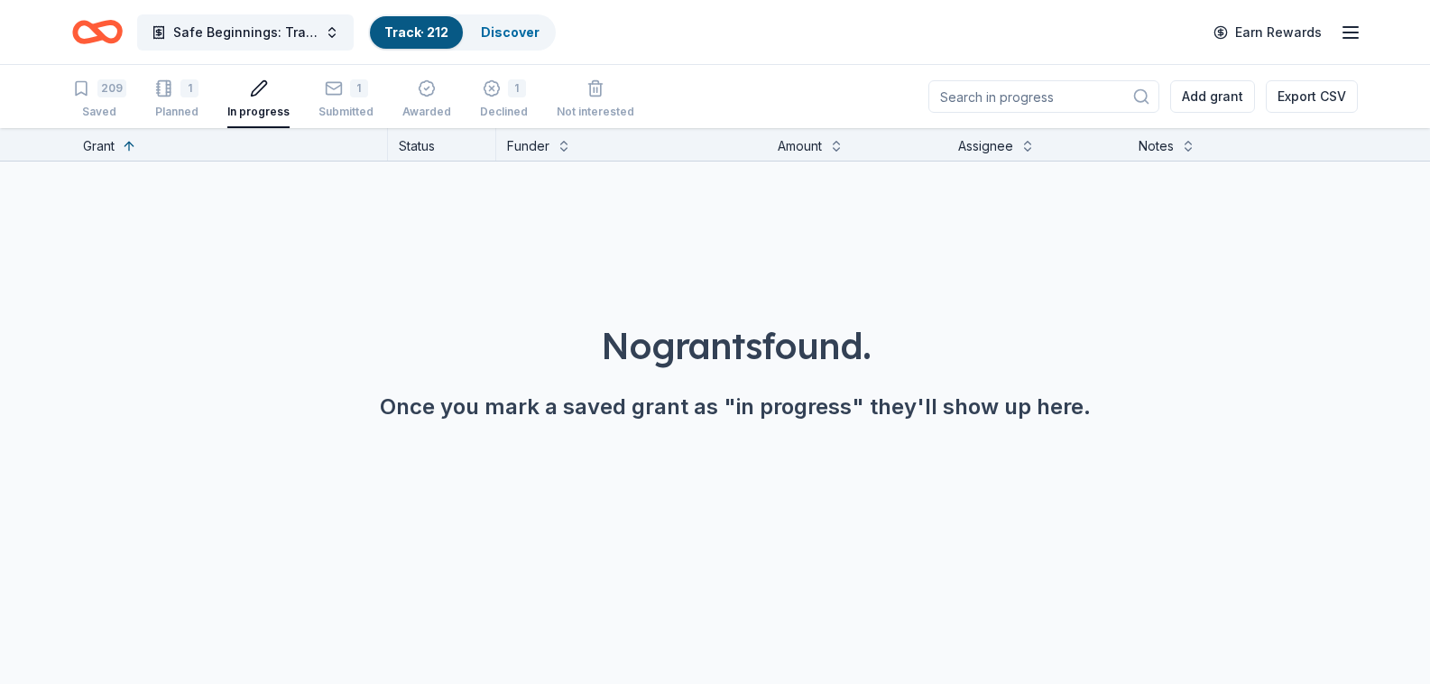
click at [535, 365] on div "No grants found." at bounding box center [735, 345] width 1343 height 51
click at [332, 108] on div "Submitted" at bounding box center [345, 112] width 55 height 14
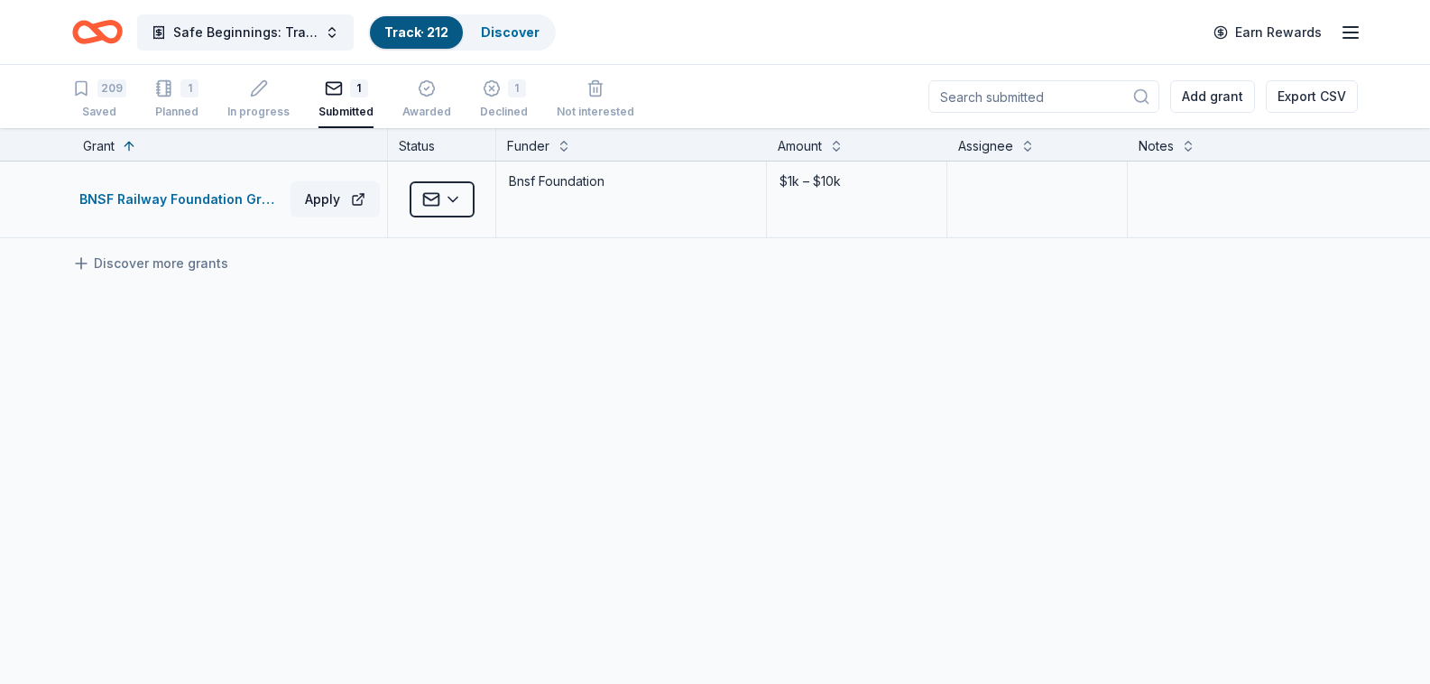
click at [844, 179] on div "$1k – $10k" at bounding box center [857, 181] width 158 height 25
click at [836, 149] on button at bounding box center [836, 144] width 14 height 18
click at [856, 195] on div "$1k – $10k" at bounding box center [857, 199] width 180 height 76
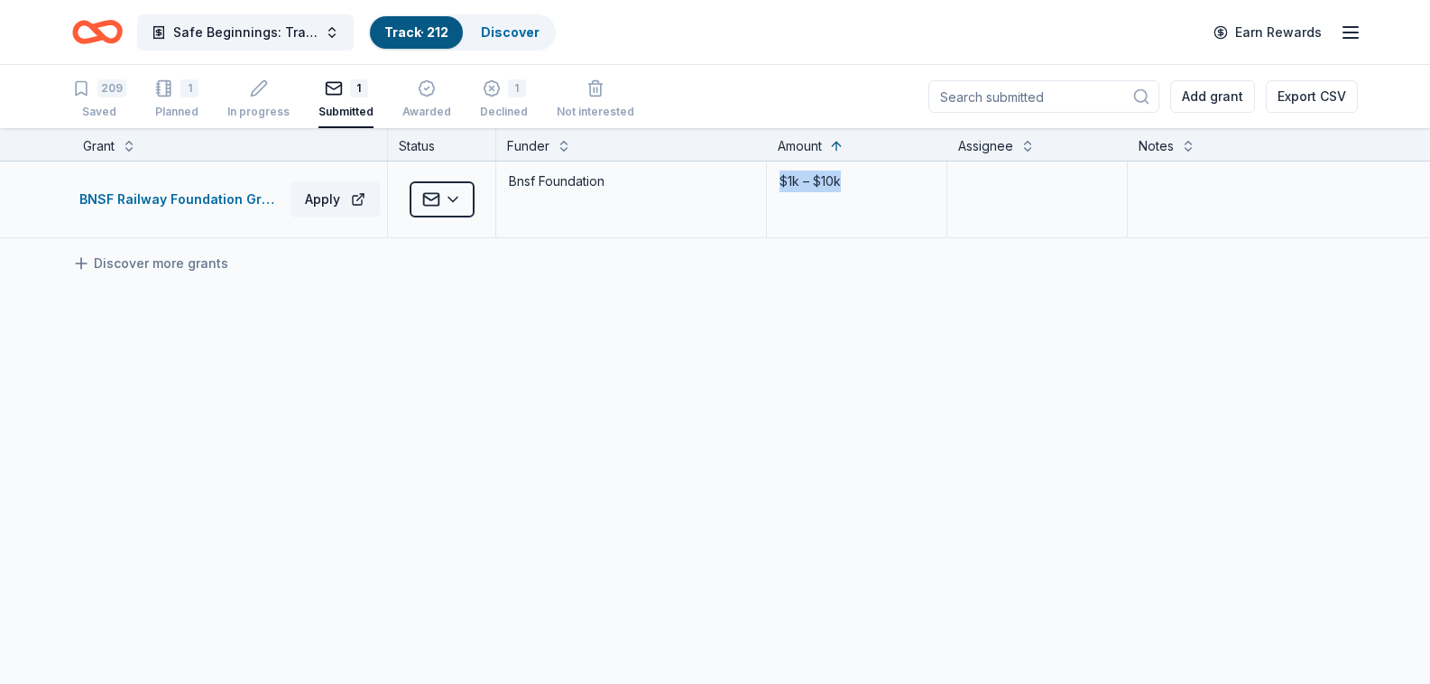
drag, startPoint x: 840, startPoint y: 177, endPoint x: 772, endPoint y: 178, distance: 67.7
click at [772, 178] on div "$1k – $10k" at bounding box center [857, 199] width 180 height 76
click at [843, 307] on div "BNSF Railway Foundation Grants Apply Submitted Bnsf Foundation $1k – $10k Disco…" at bounding box center [735, 369] width 1471 height 416
click at [997, 183] on textarea at bounding box center [1037, 199] width 176 height 72
type textarea "[PERSON_NAME]"
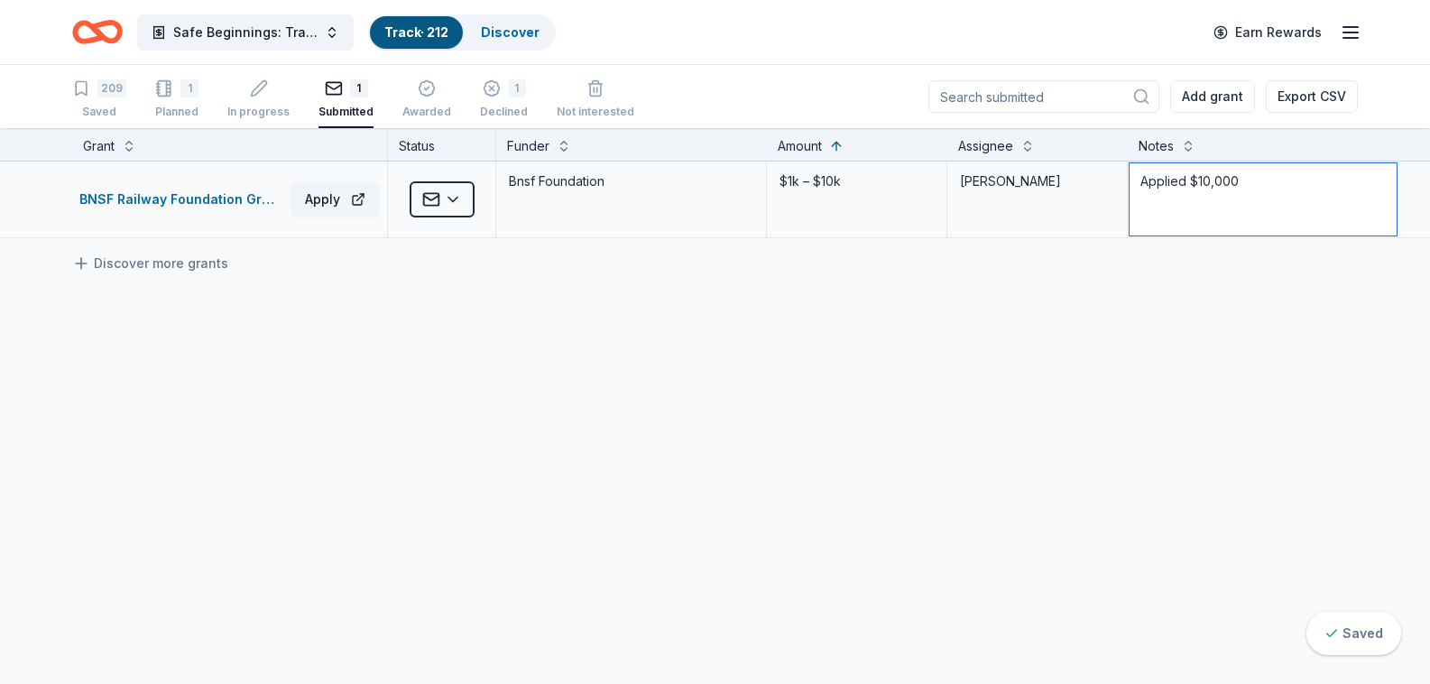
click at [1260, 181] on textarea "Applied $10,000" at bounding box center [1263, 199] width 267 height 72
click at [1148, 203] on textarea "Applied $10,000" at bounding box center [1263, 199] width 267 height 72
type textarea "Applied $10,000 [DATE]"
click at [966, 317] on div "BNSF Railway Foundation Grants Apply Submitted Bnsf Foundation $1k – $10k [PERS…" at bounding box center [735, 369] width 1471 height 416
click at [260, 112] on div "In progress" at bounding box center [258, 112] width 62 height 14
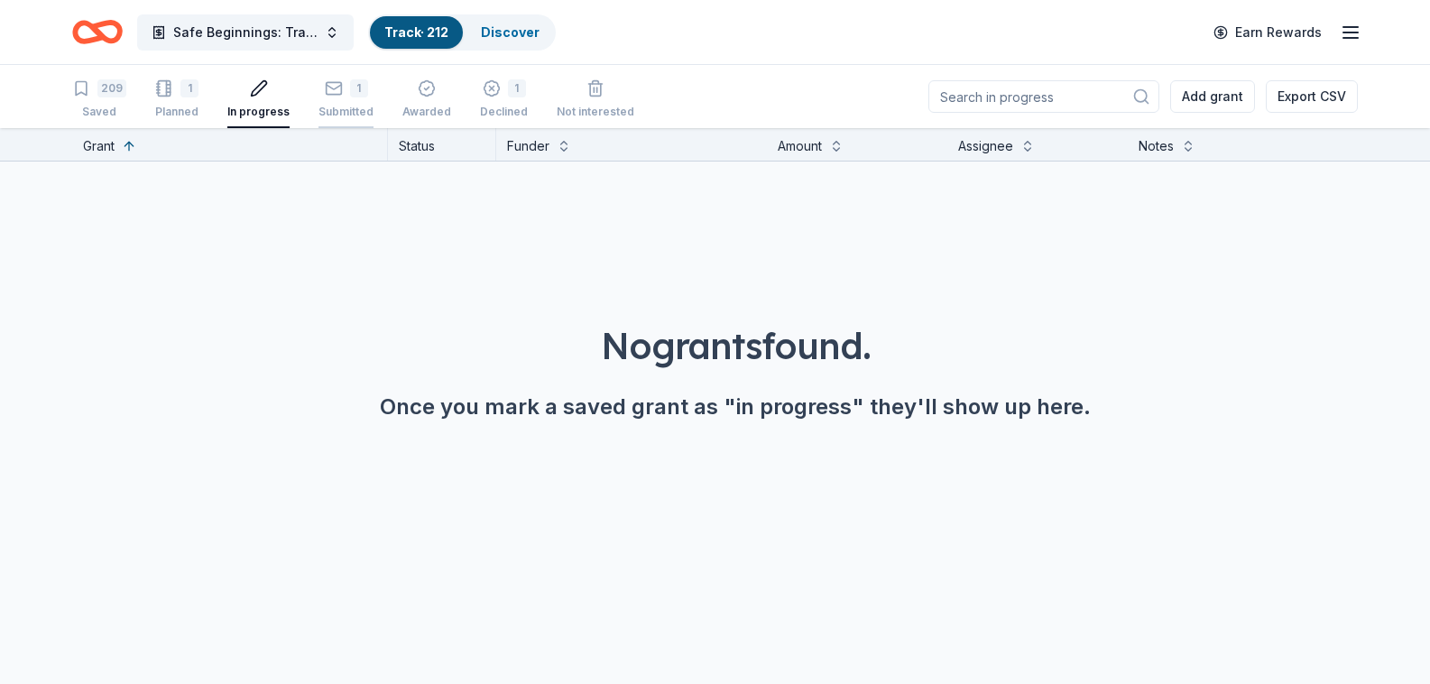
click at [339, 106] on div "Submitted" at bounding box center [345, 112] width 55 height 14
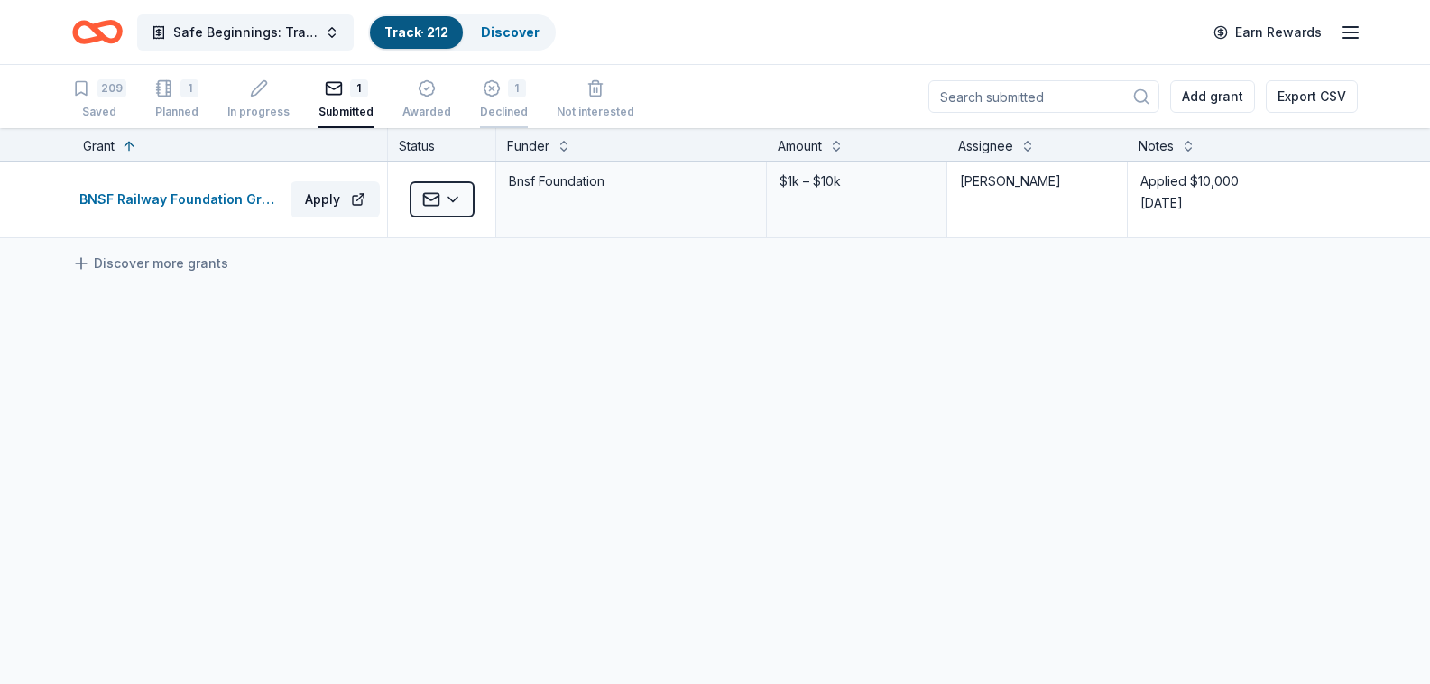
click at [506, 112] on div "Declined" at bounding box center [504, 112] width 48 height 14
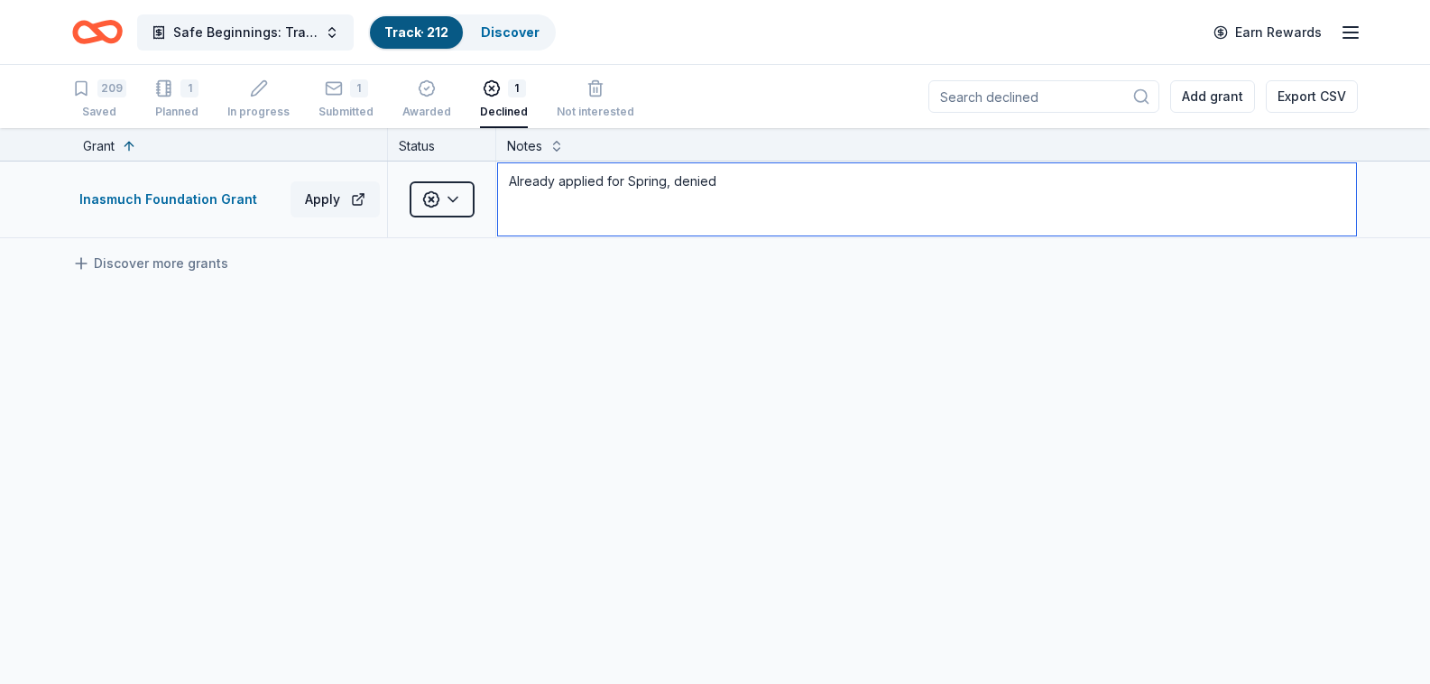
click at [672, 180] on textarea "Already applied for Spring, denied" at bounding box center [927, 199] width 858 height 72
drag, startPoint x: 556, startPoint y: 182, endPoint x: 502, endPoint y: 182, distance: 54.1
click at [502, 182] on textarea "Already applied for Spring, denied" at bounding box center [927, 199] width 858 height 72
click at [519, 182] on textarea "applied for Spring, denied" at bounding box center [927, 199] width 858 height 72
click at [615, 182] on textarea "Applied for Spring, denied" at bounding box center [927, 199] width 858 height 72
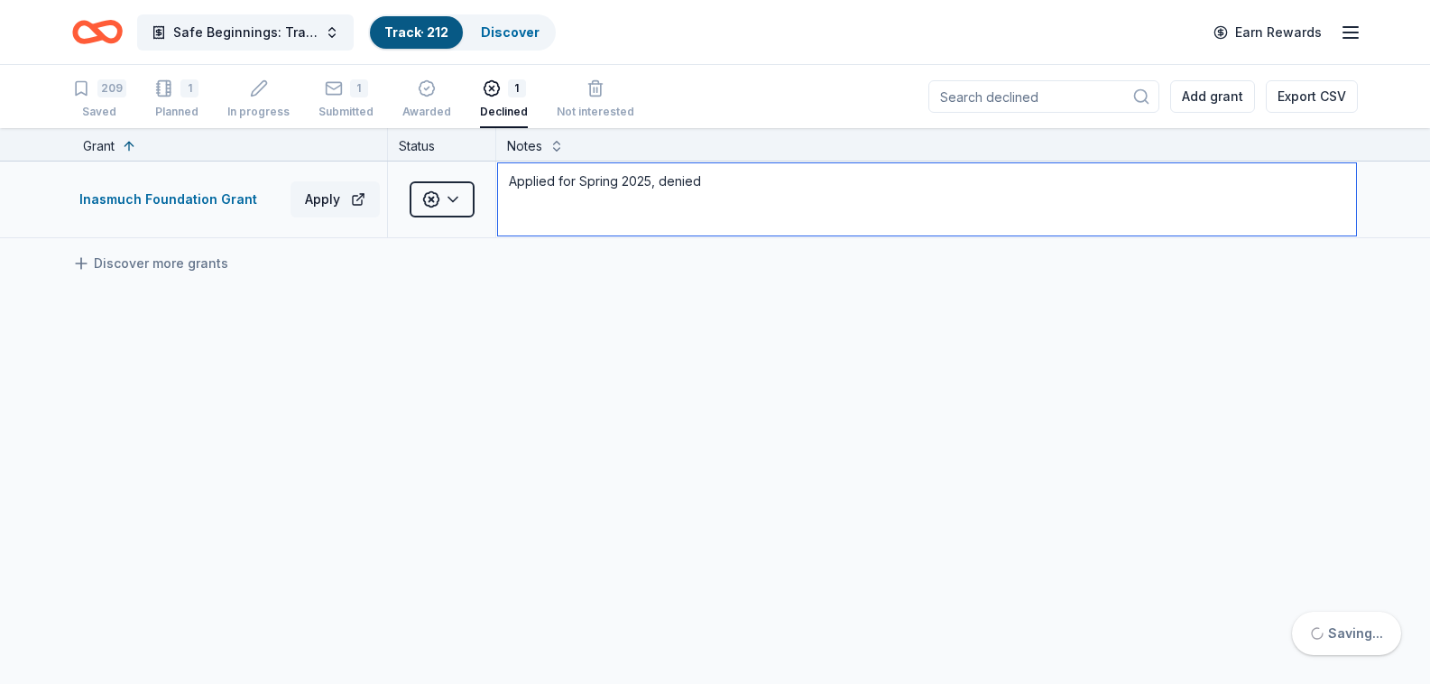
click at [706, 180] on textarea "Applied for Spring 2025, denied" at bounding box center [927, 199] width 858 height 72
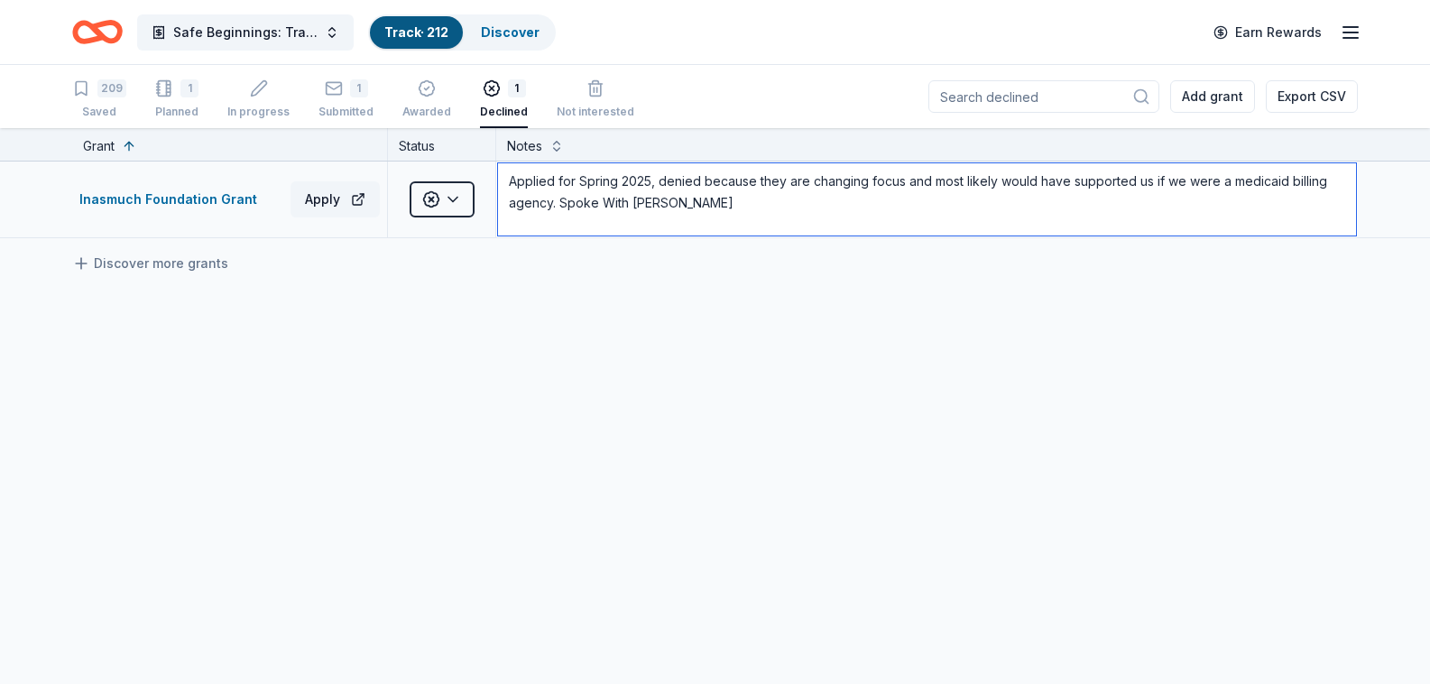
click at [558, 184] on textarea "Applied for Spring 2025, denied because they are changing focus and most likely…" at bounding box center [927, 199] width 858 height 72
click at [576, 178] on textarea "Applied for Spring 2025, denied because they are changing focus and most likely…" at bounding box center [927, 199] width 858 height 72
click at [711, 205] on textarea "Applied for $50,000 Spring 2025, denied because they are changing focus and mos…" at bounding box center [927, 199] width 858 height 72
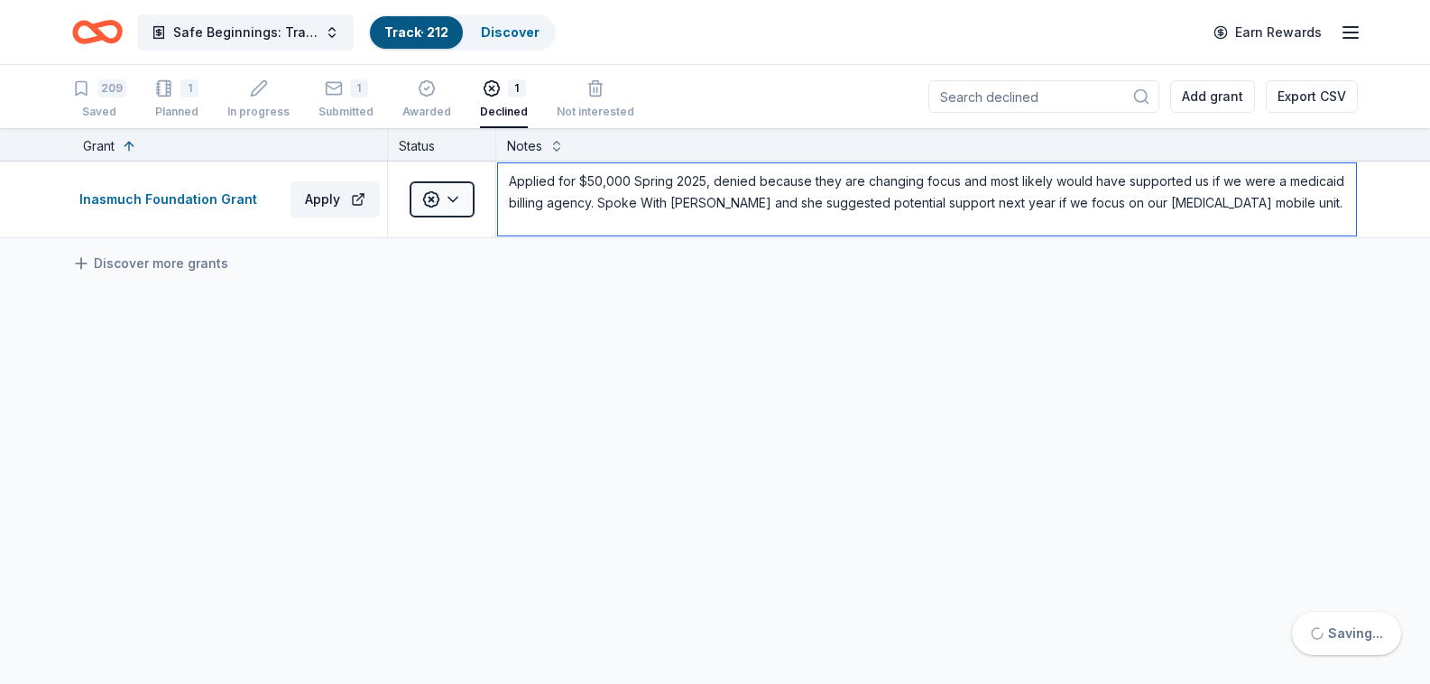
type textarea "Applied for $50,000 Spring 2025, denied because they are changing focus and mos…"
click at [226, 273] on div "Discover more grants" at bounding box center [715, 263] width 1430 height 51
click at [346, 100] on div "1 Submitted" at bounding box center [345, 99] width 55 height 40
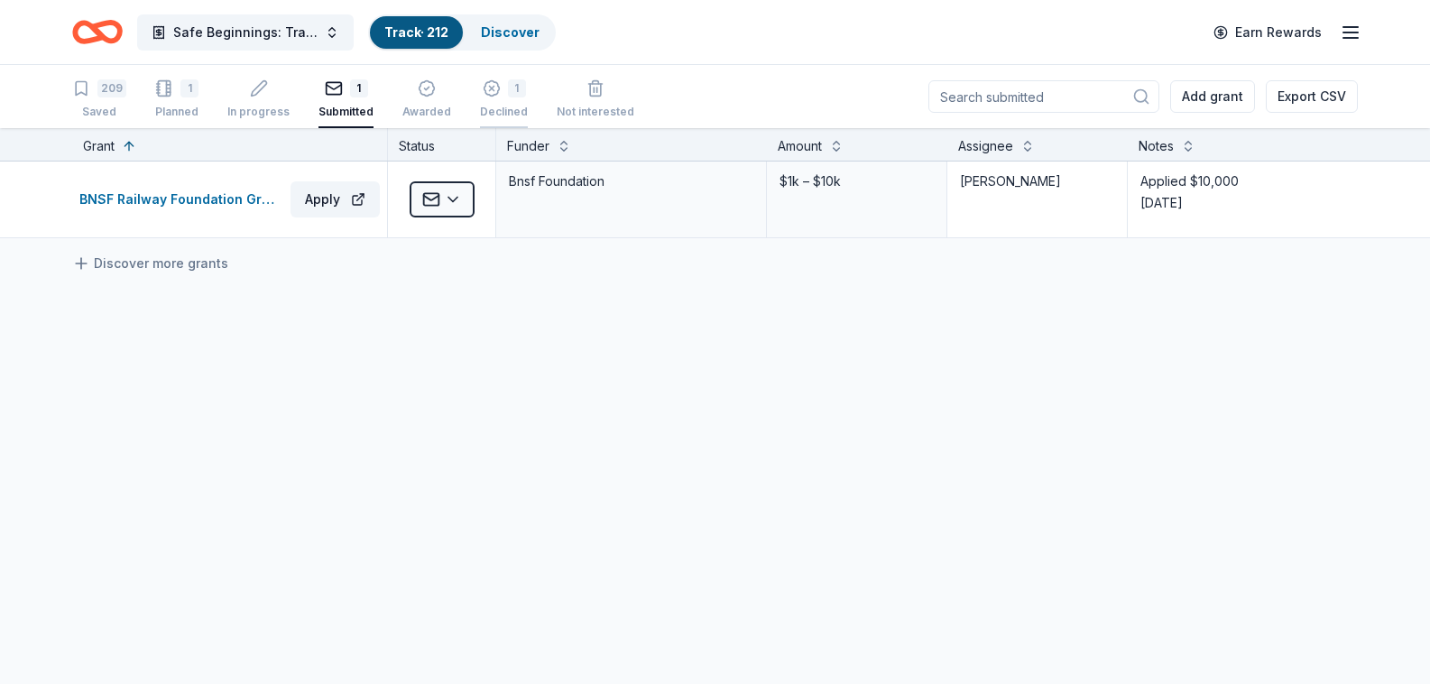
click at [514, 109] on div "Declined" at bounding box center [504, 112] width 48 height 14
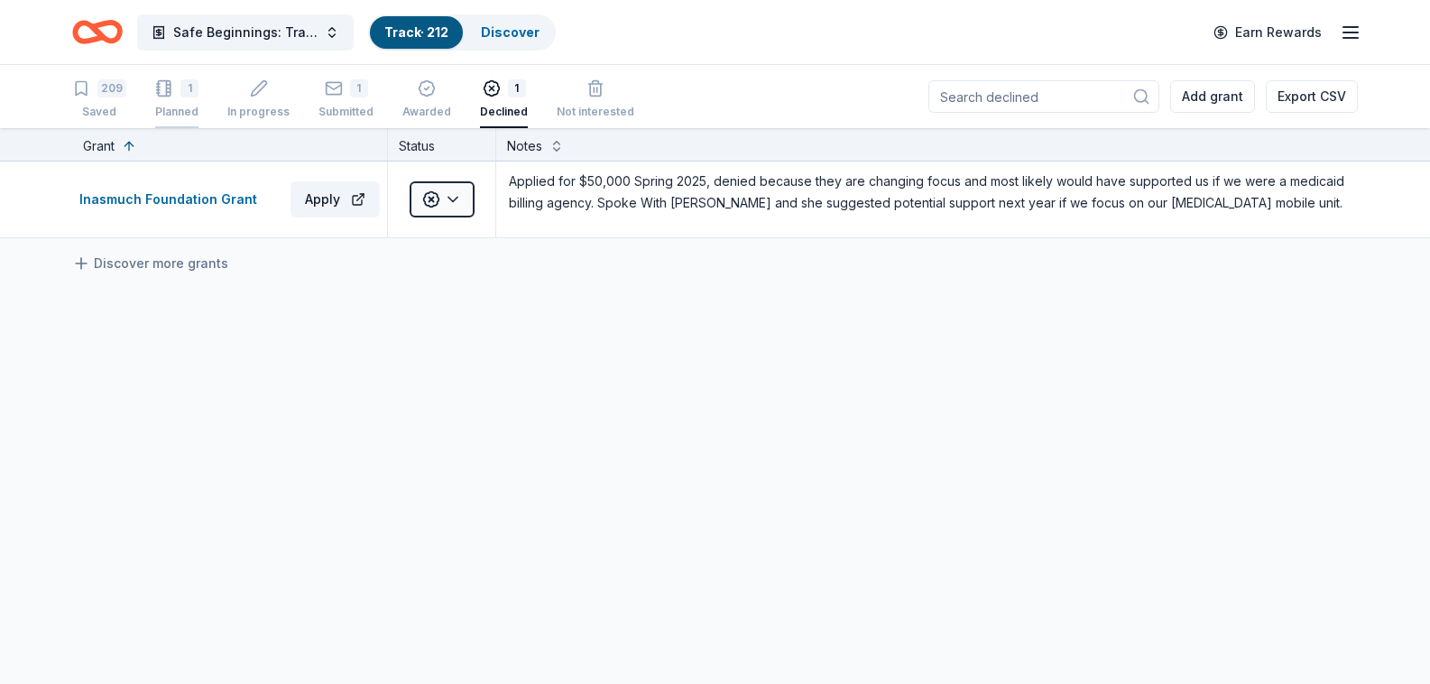
click at [179, 109] on div "Planned" at bounding box center [176, 112] width 43 height 14
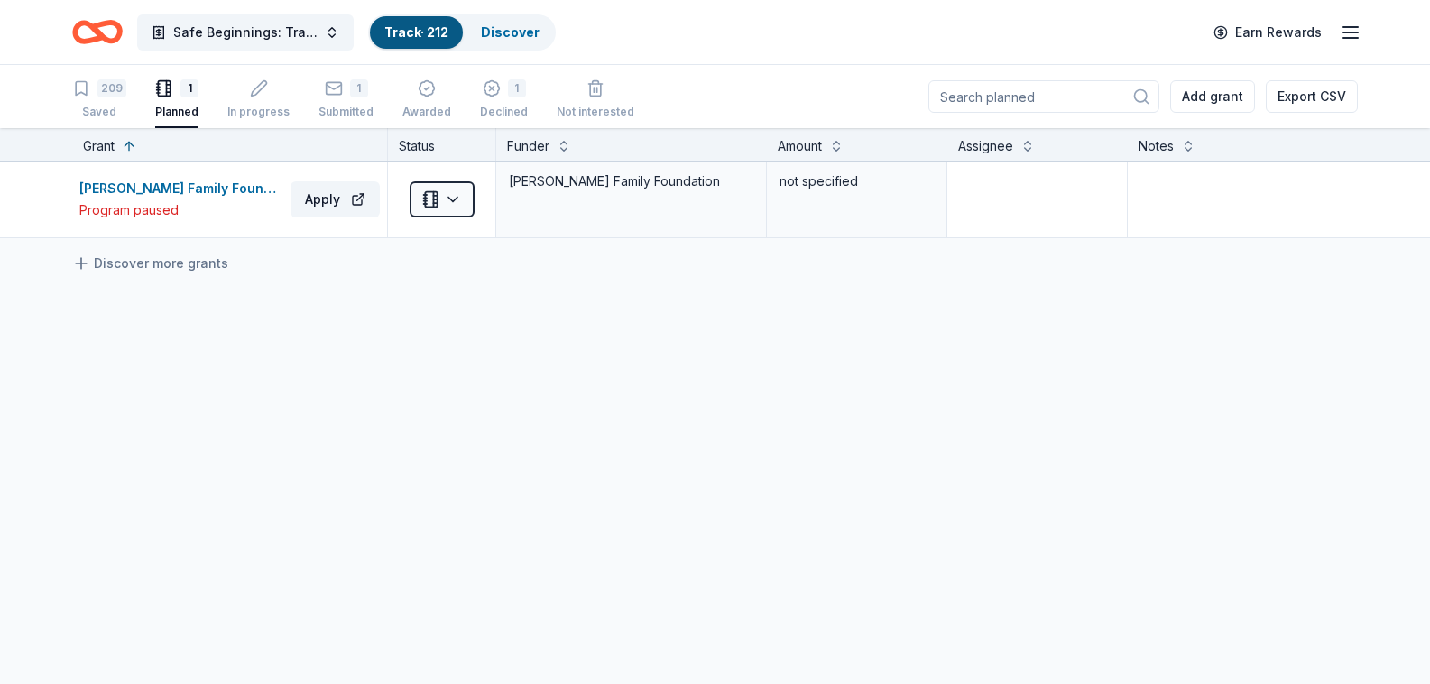
click at [410, 32] on link "Track · 212" at bounding box center [416, 31] width 64 height 15
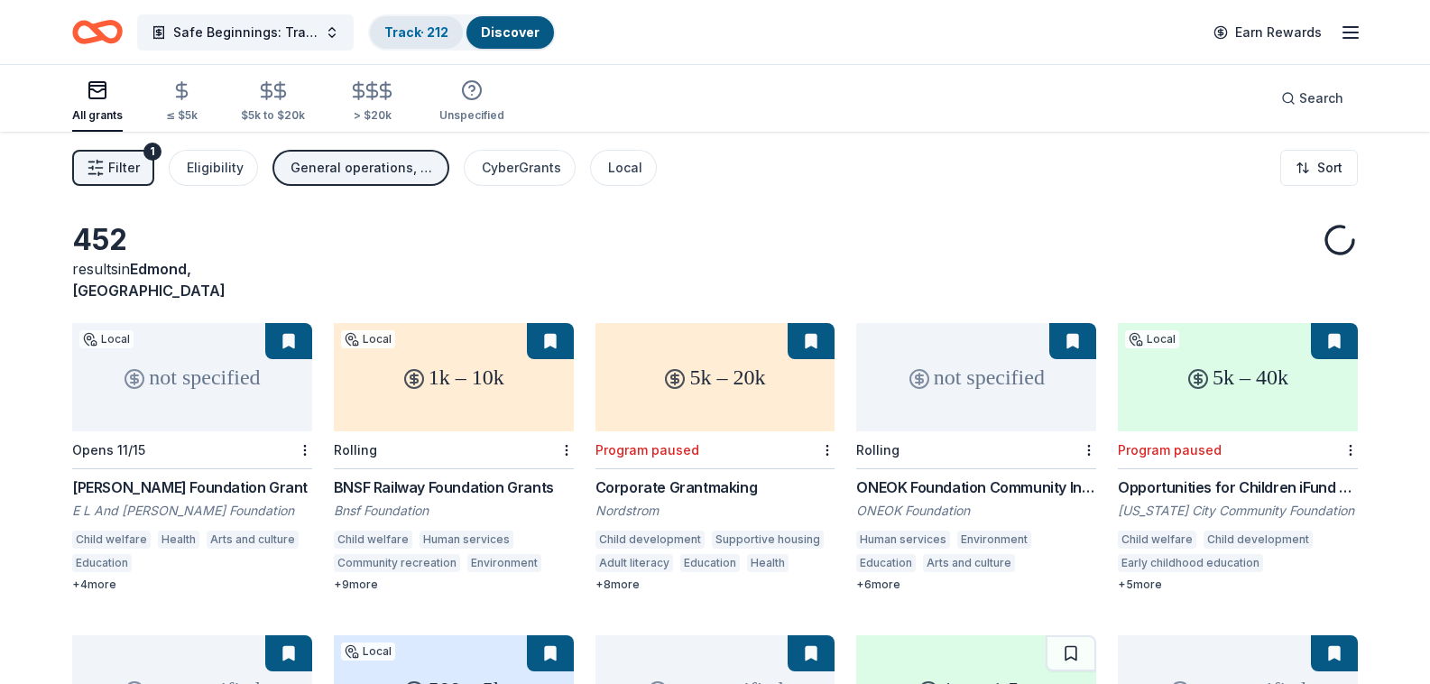
click at [438, 28] on link "Track · 212" at bounding box center [416, 31] width 64 height 15
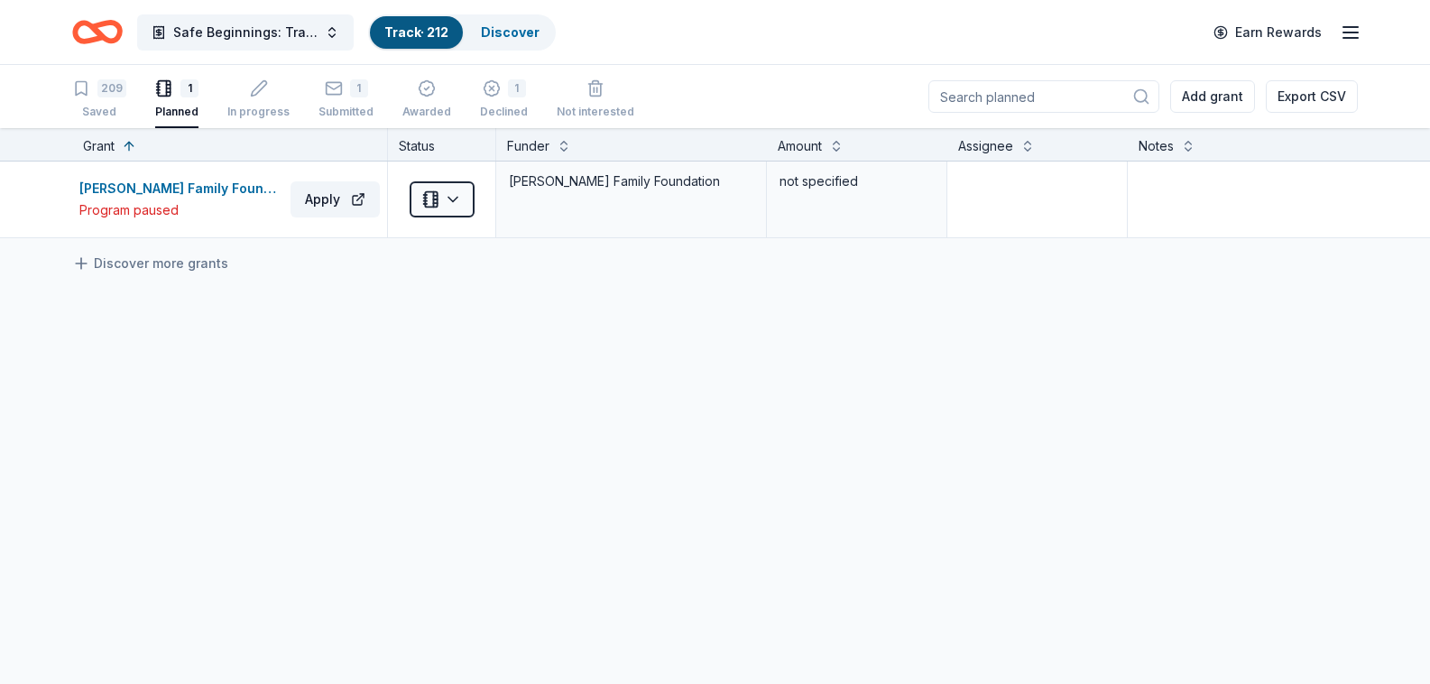
click at [438, 28] on link "Track · 212" at bounding box center [416, 31] width 64 height 15
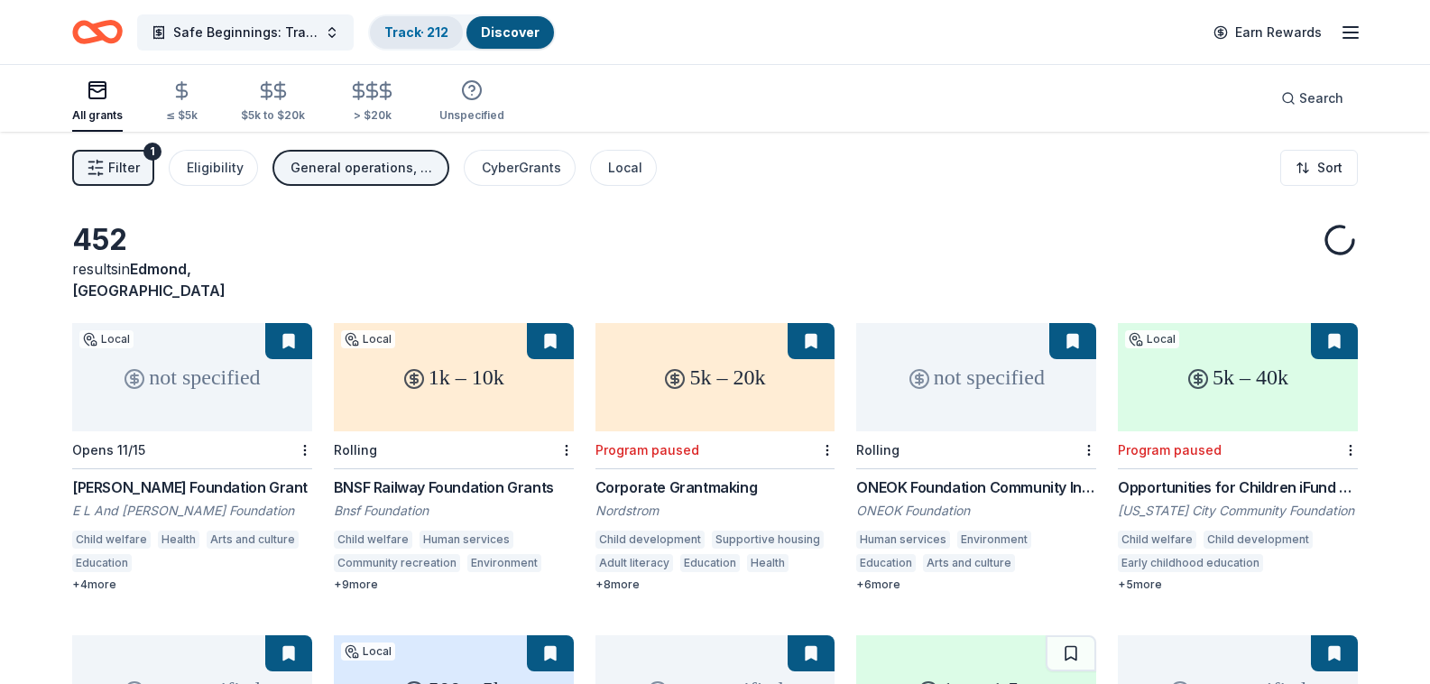
click at [406, 22] on div "Track · 212" at bounding box center [416, 32] width 93 height 32
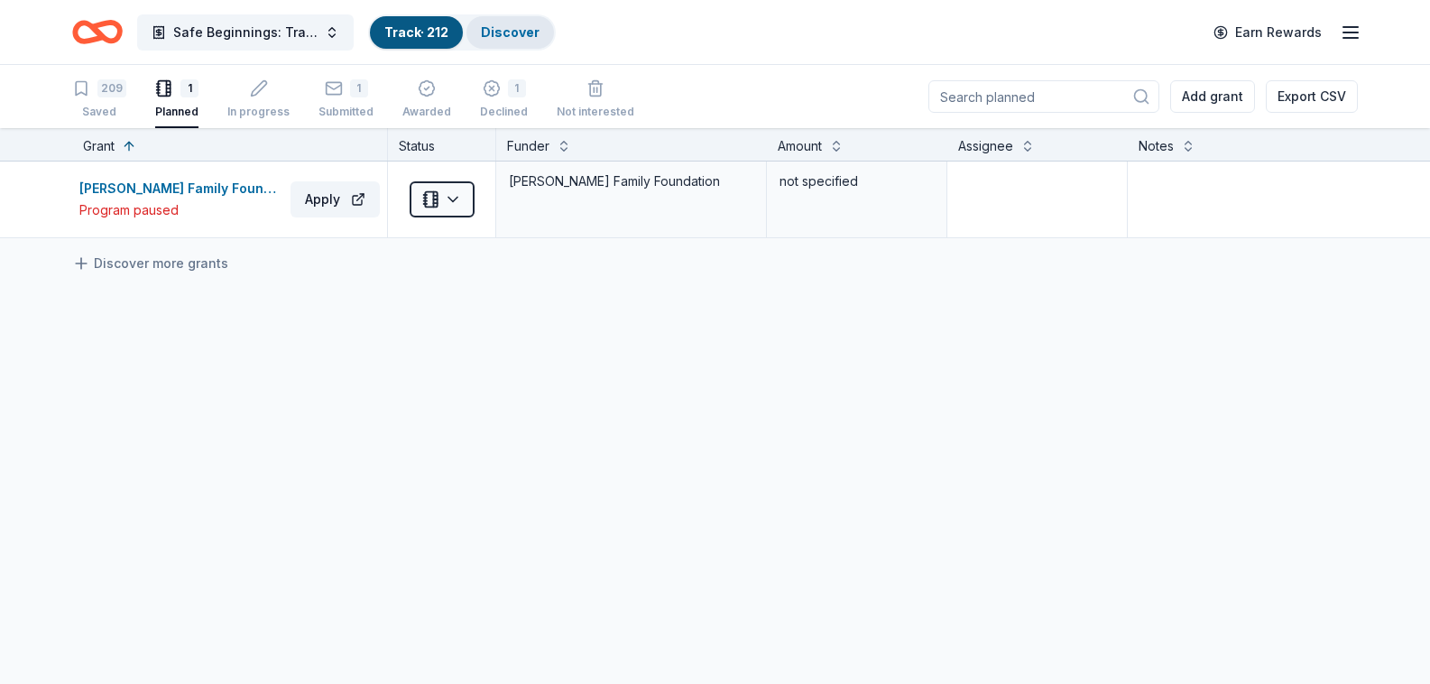
click at [524, 30] on link "Discover" at bounding box center [510, 31] width 59 height 15
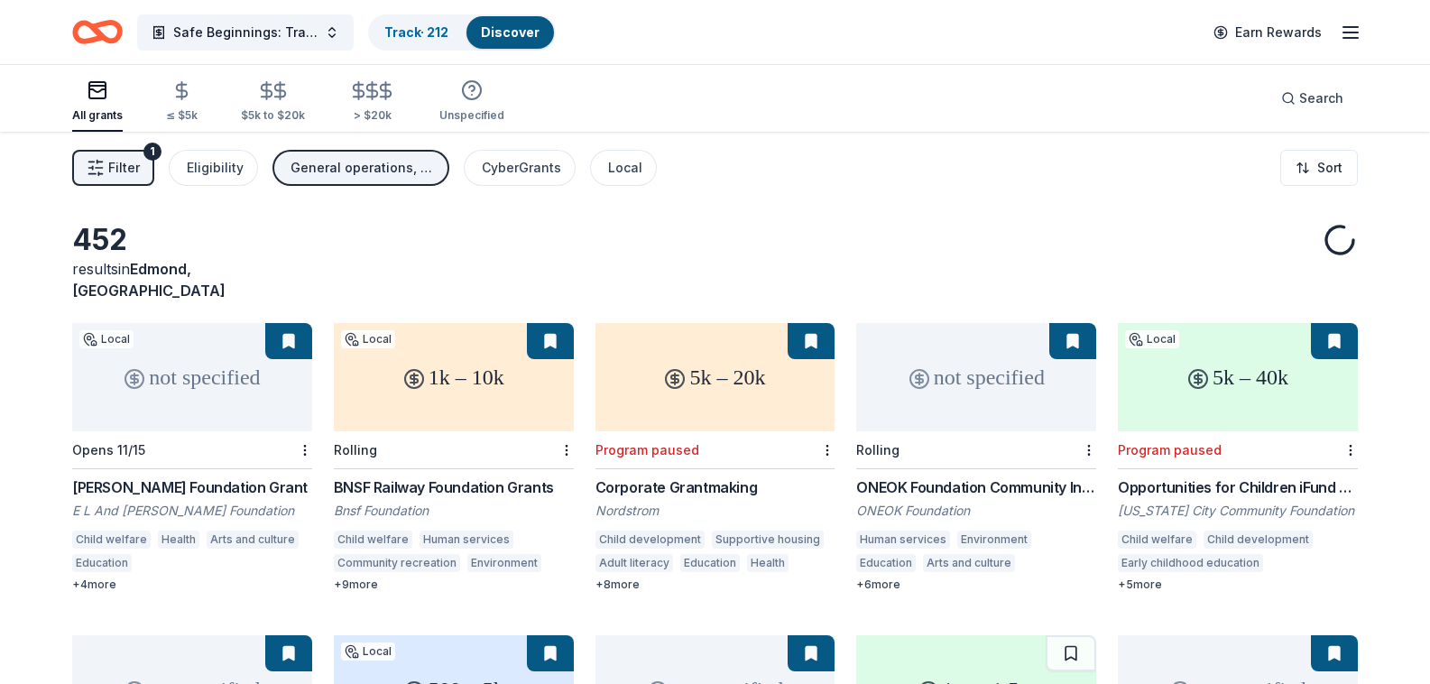
click at [521, 34] on link "Discover" at bounding box center [510, 31] width 59 height 15
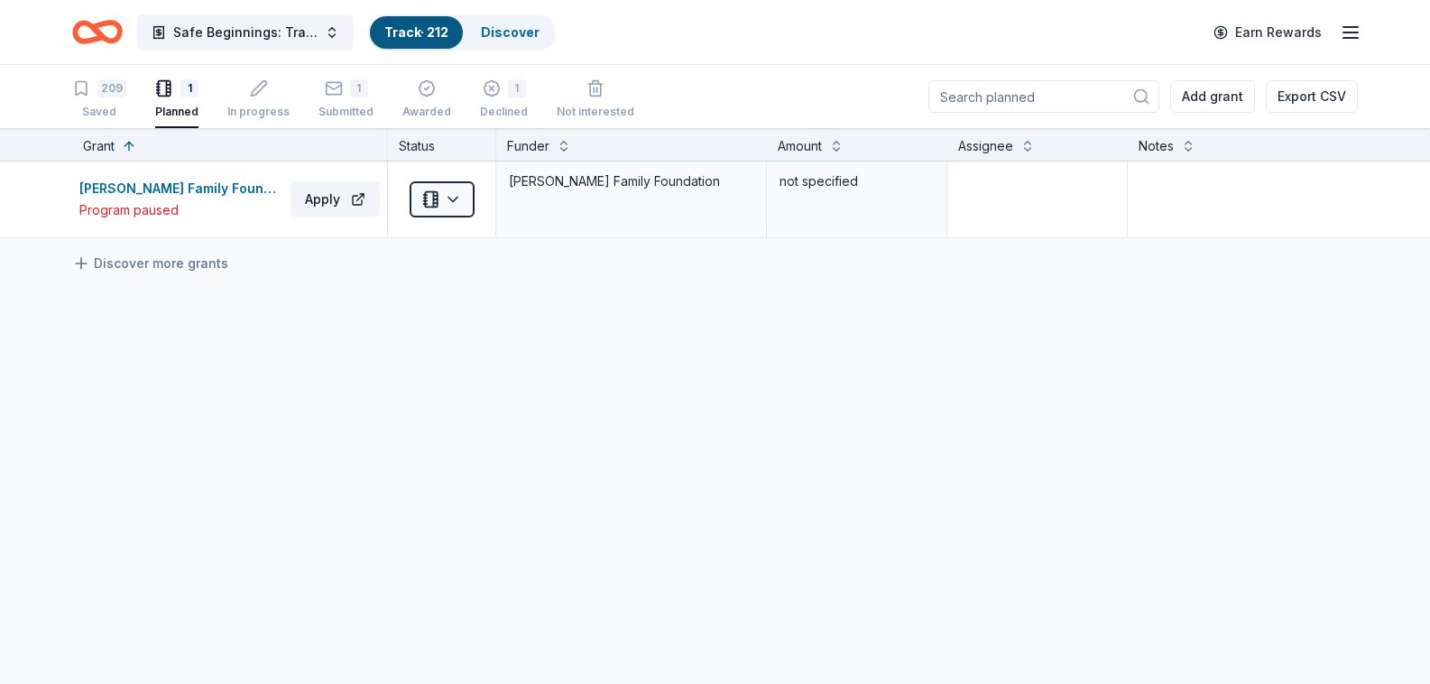
click at [405, 39] on link "Track · 212" at bounding box center [416, 31] width 64 height 15
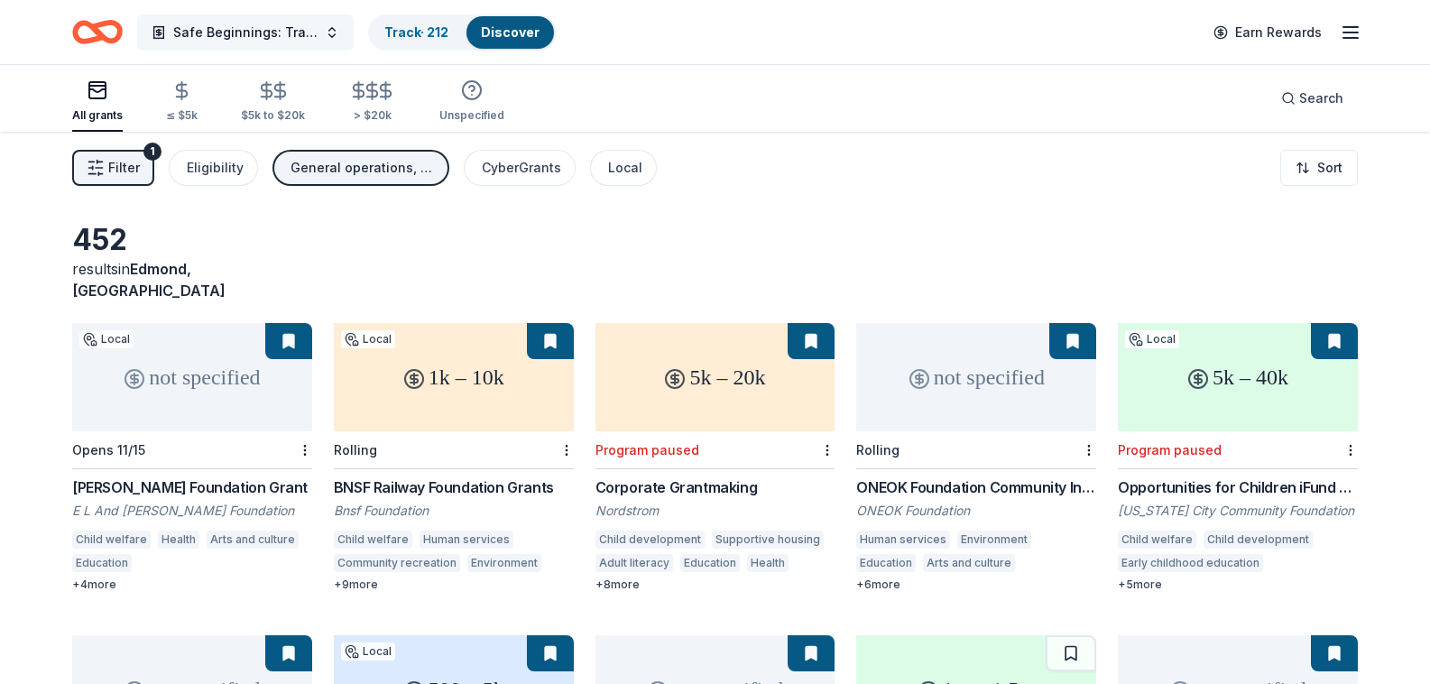
click at [271, 26] on span "Safe Beginnings: Trauma-Informed Entry and Support for [PERSON_NAME] Children a…" at bounding box center [245, 33] width 144 height 22
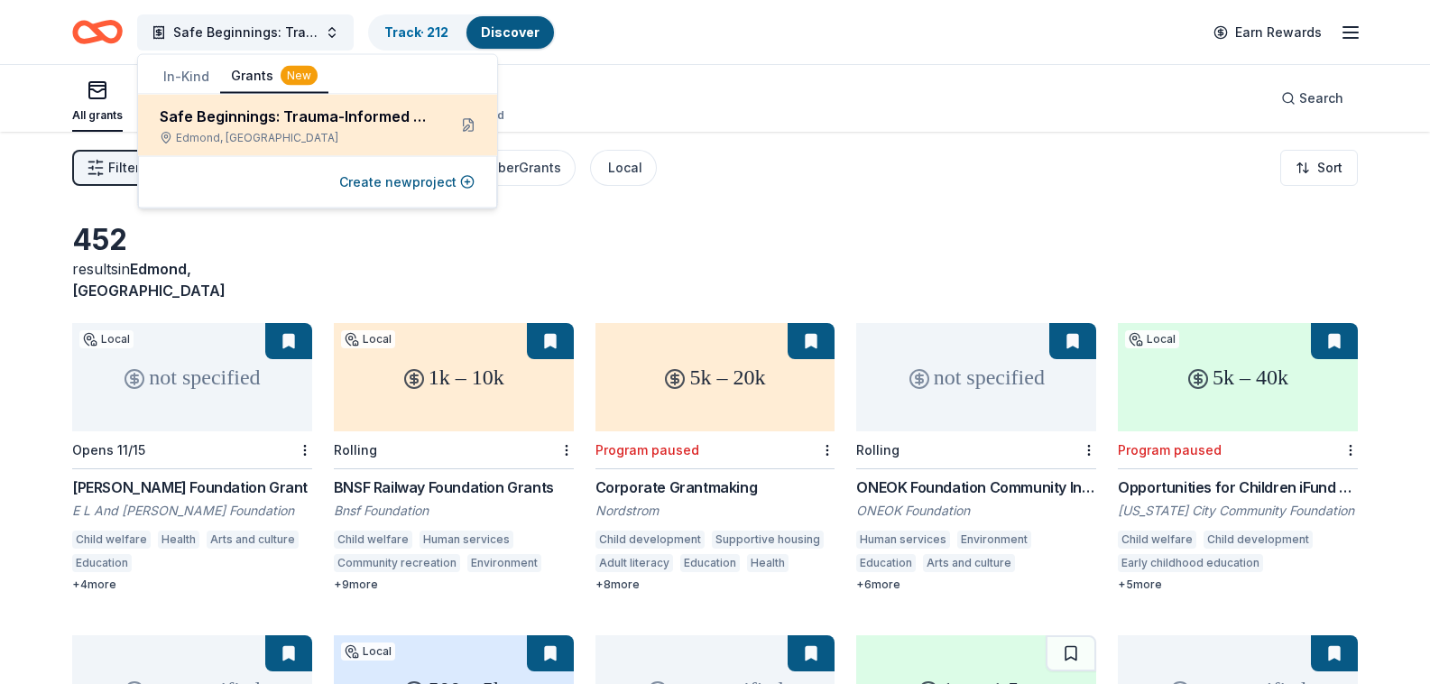
click at [270, 114] on div "Safe Beginnings: Trauma-Informed Entry and Support for [PERSON_NAME] Children a…" at bounding box center [296, 117] width 272 height 22
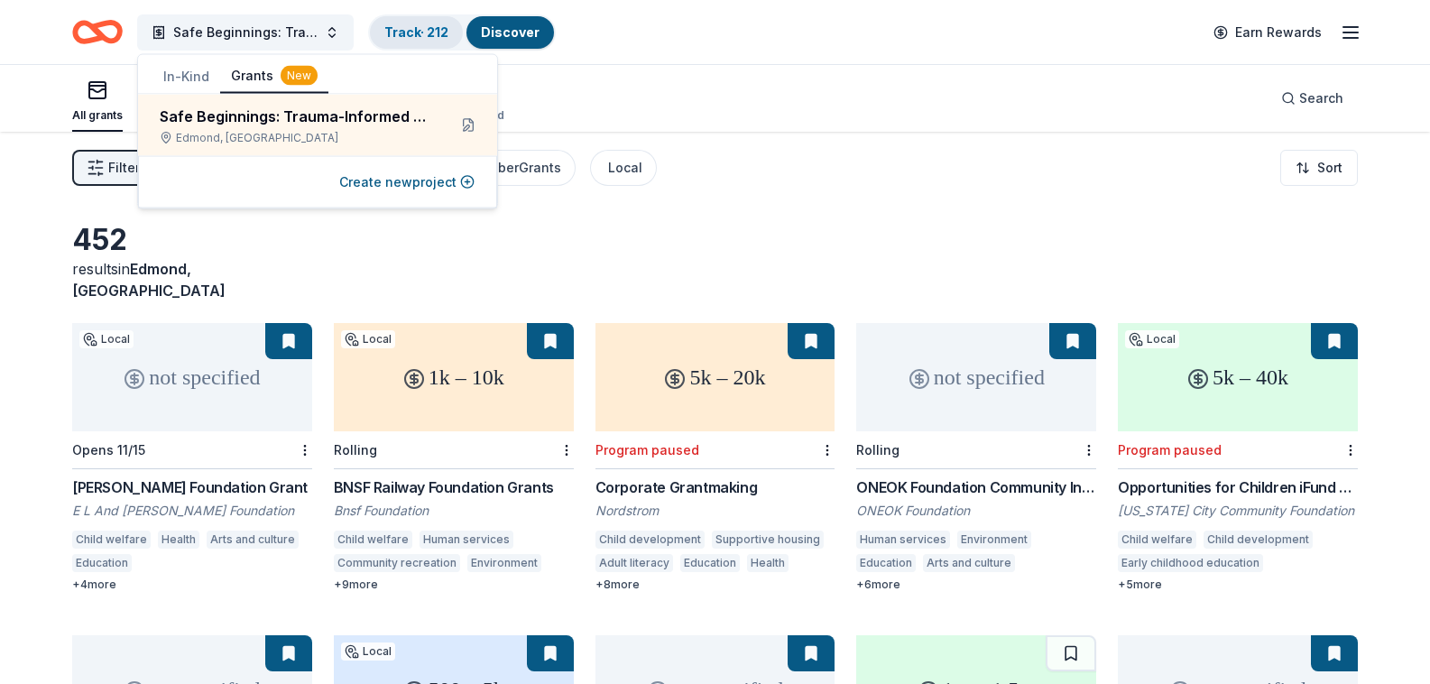
click at [421, 29] on link "Track · 212" at bounding box center [416, 31] width 64 height 15
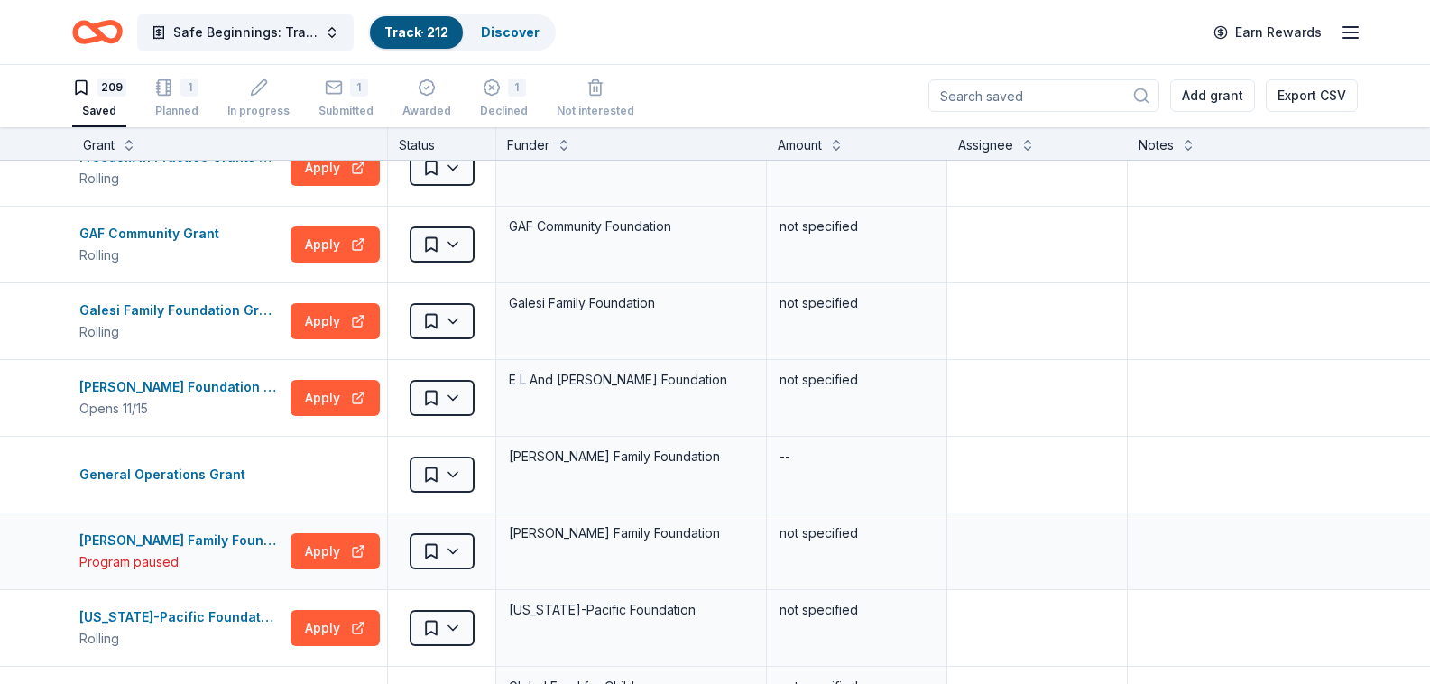
scroll to position [4016, 0]
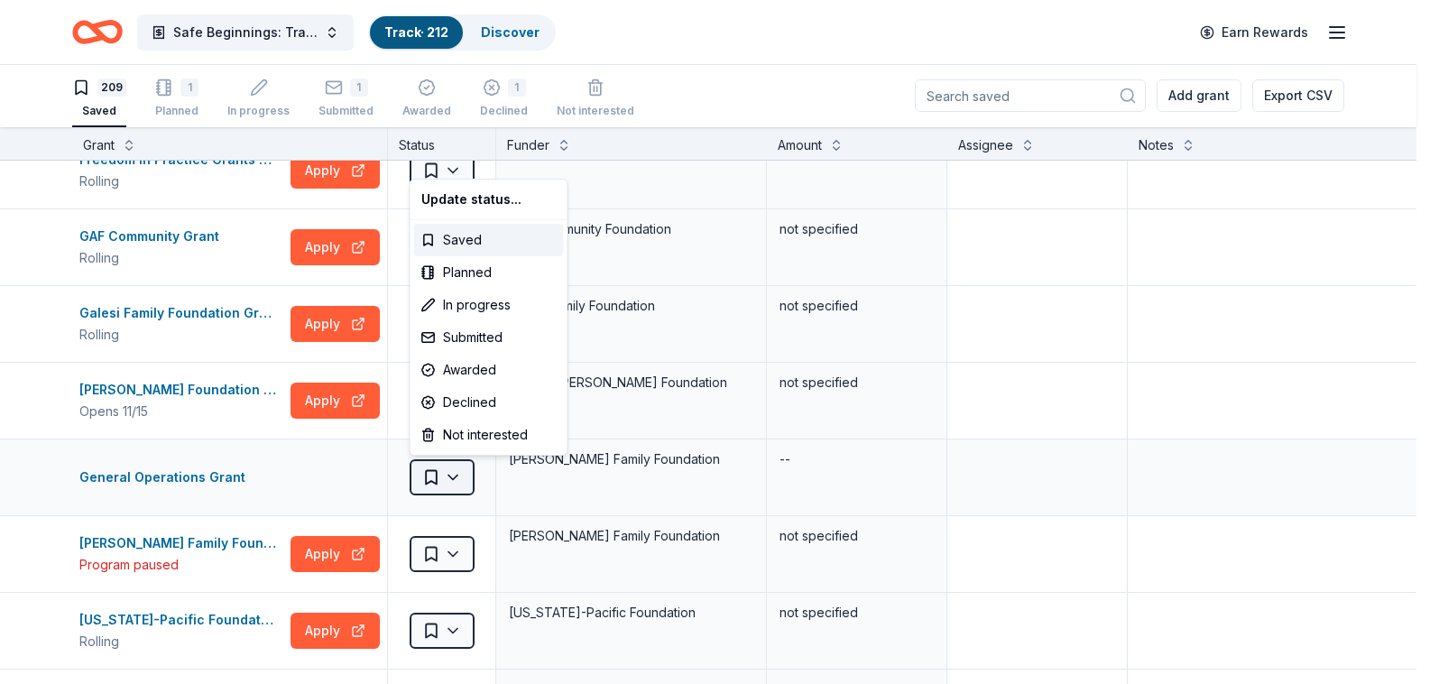
click at [459, 477] on html "Safe Beginnings: Trauma-Informed Entry and Support for [PERSON_NAME] Children a…" at bounding box center [715, 341] width 1430 height 684
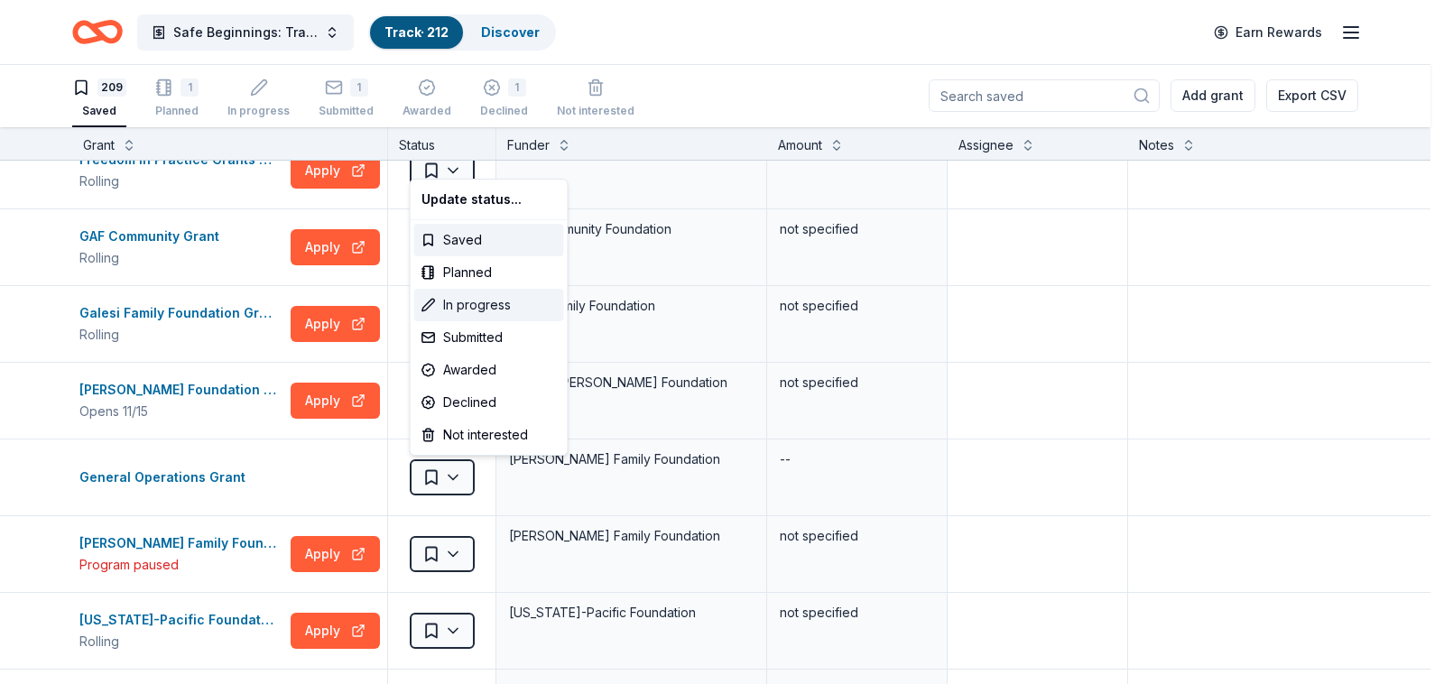
click at [460, 302] on div "In progress" at bounding box center [489, 305] width 150 height 32
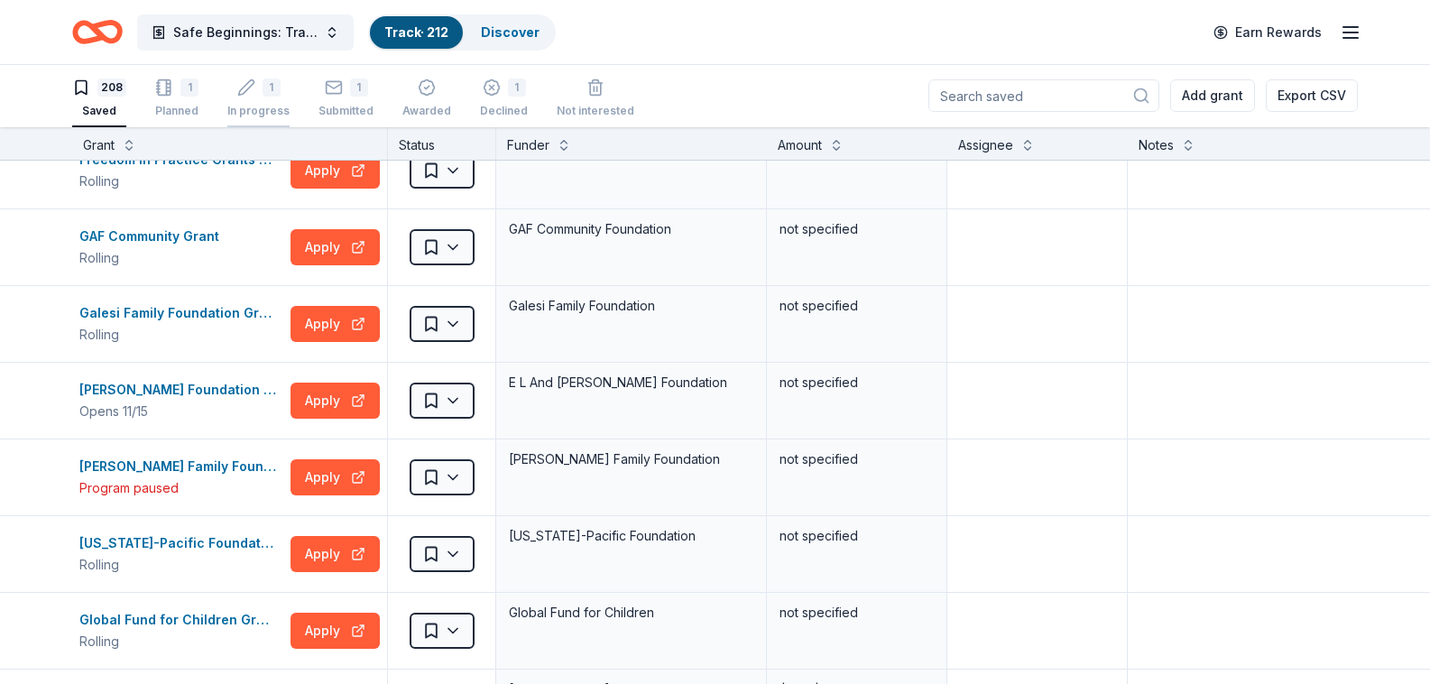
click at [268, 99] on div "In progress" at bounding box center [258, 101] width 62 height 14
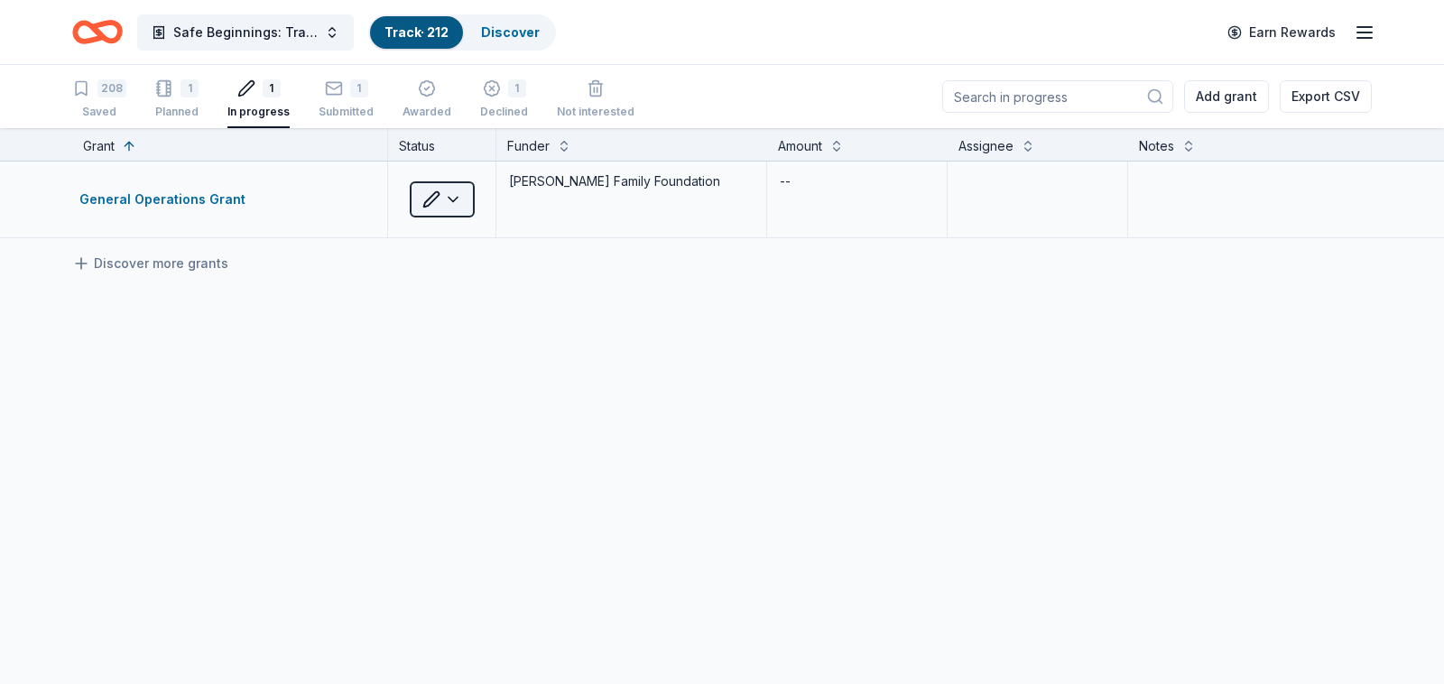
click at [457, 201] on html "Safe Beginnings: Trauma-Informed Entry and Support for [PERSON_NAME] Children a…" at bounding box center [722, 342] width 1444 height 684
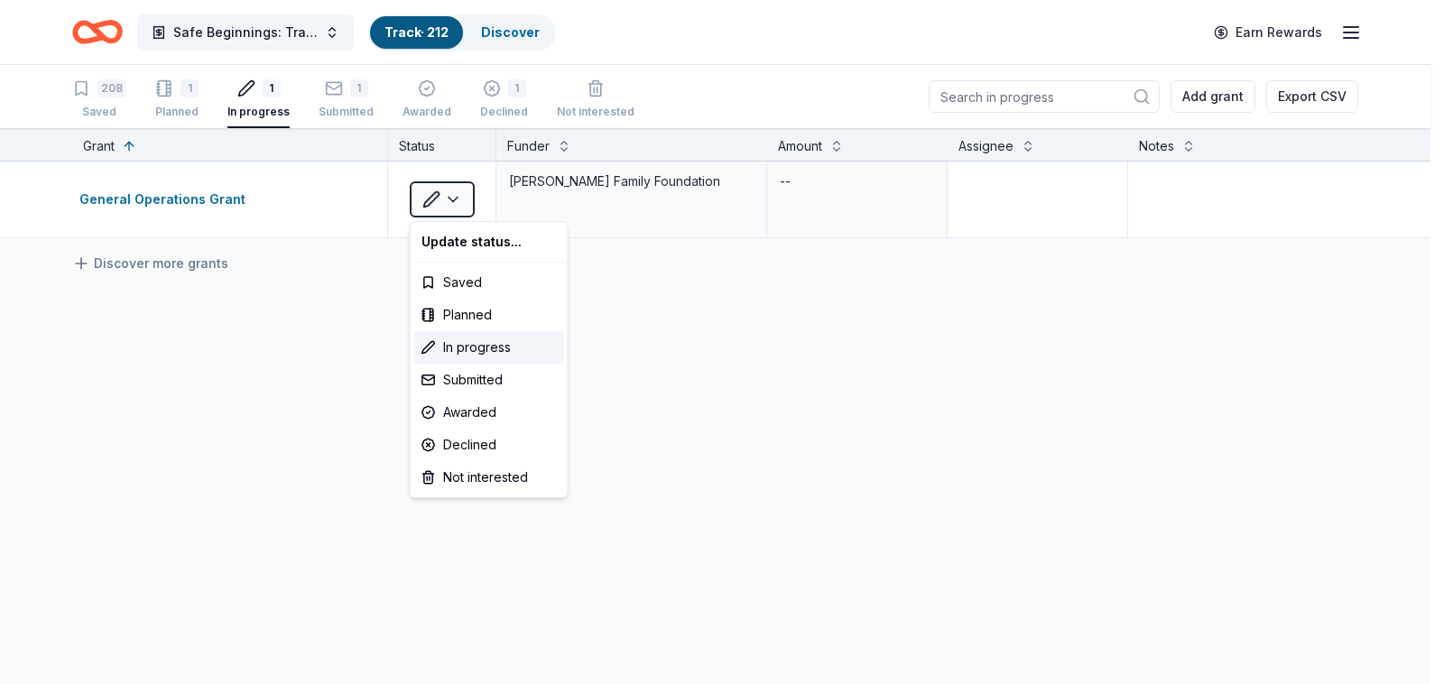
click at [789, 180] on html "Safe Beginnings: Trauma-Informed Entry and Support for [PERSON_NAME] Children a…" at bounding box center [722, 342] width 1444 height 684
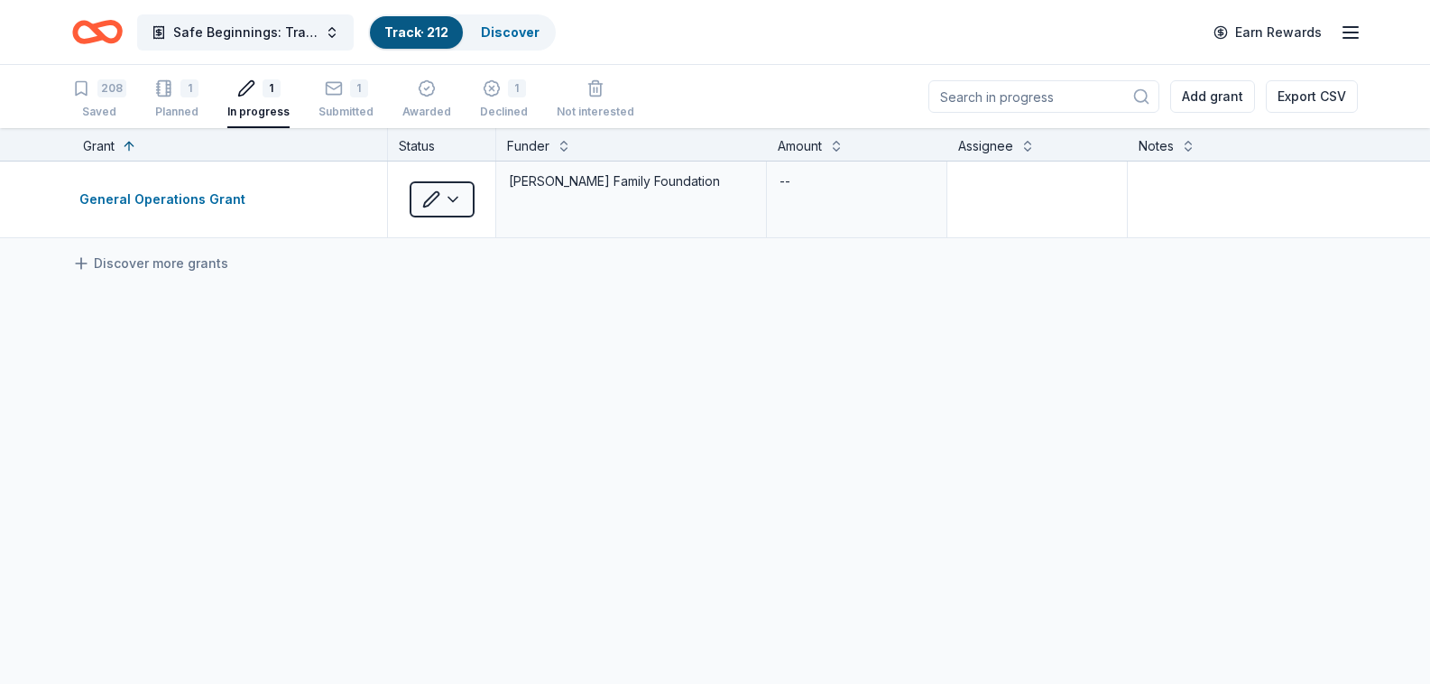
click at [789, 180] on div "--" at bounding box center [785, 181] width 14 height 25
click at [839, 138] on button at bounding box center [836, 144] width 14 height 18
click at [839, 145] on button at bounding box center [836, 144] width 14 height 18
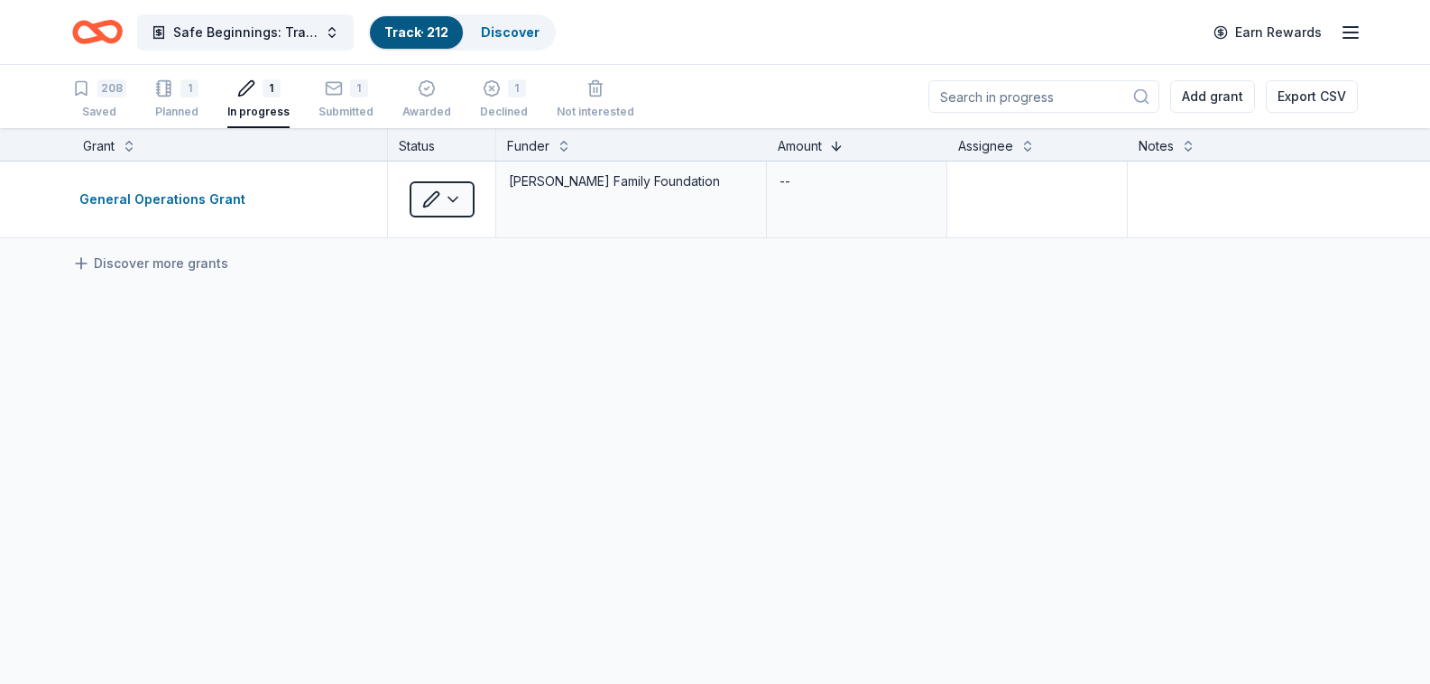
click at [840, 146] on button at bounding box center [836, 144] width 14 height 18
click at [218, 198] on div "General Operations Grant" at bounding box center [165, 200] width 173 height 22
click at [1068, 182] on textarea at bounding box center [1037, 199] width 176 height 72
type textarea "[PERSON_NAME]"
type textarea "A"
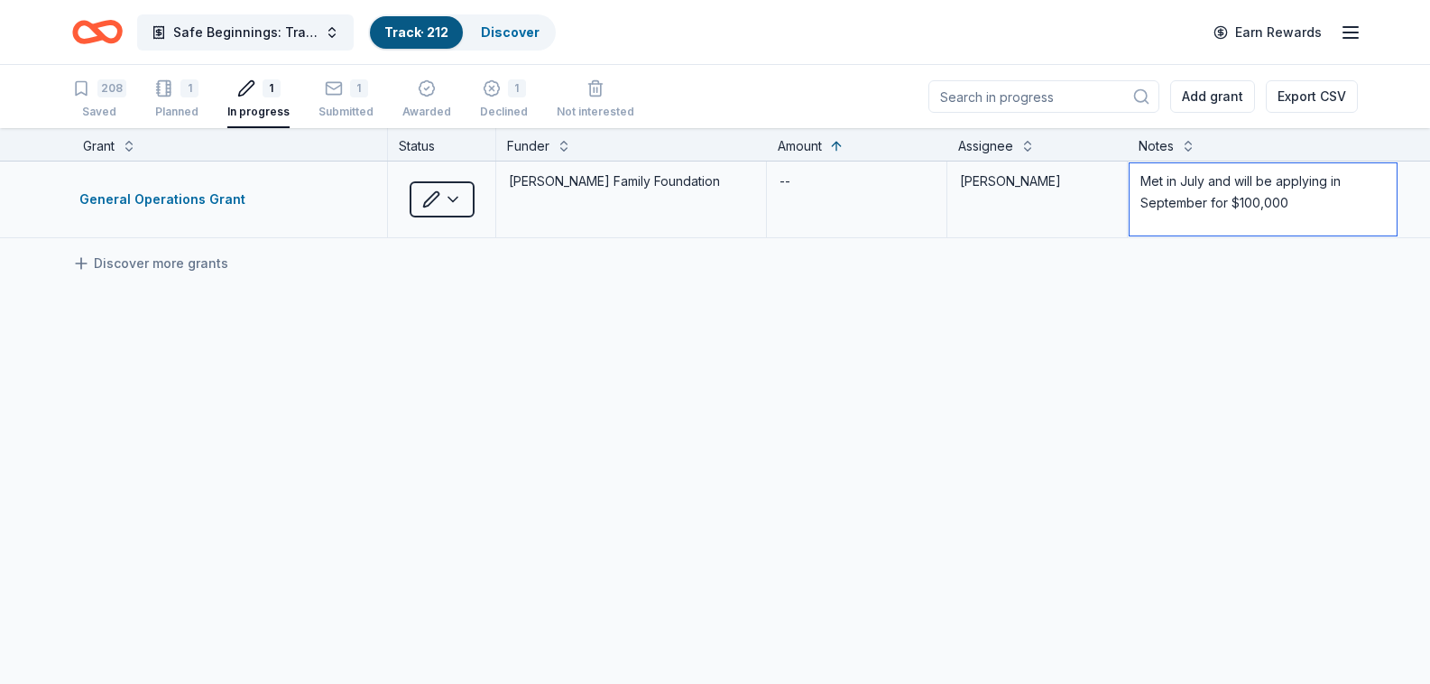
type textarea "Met in July and will be applying in September for $100,000"
click at [835, 178] on div "--" at bounding box center [857, 199] width 180 height 76
click at [774, 324] on div "General Operations Grant In progress [PERSON_NAME] Family Foundation -- [PERSON…" at bounding box center [735, 369] width 1471 height 416
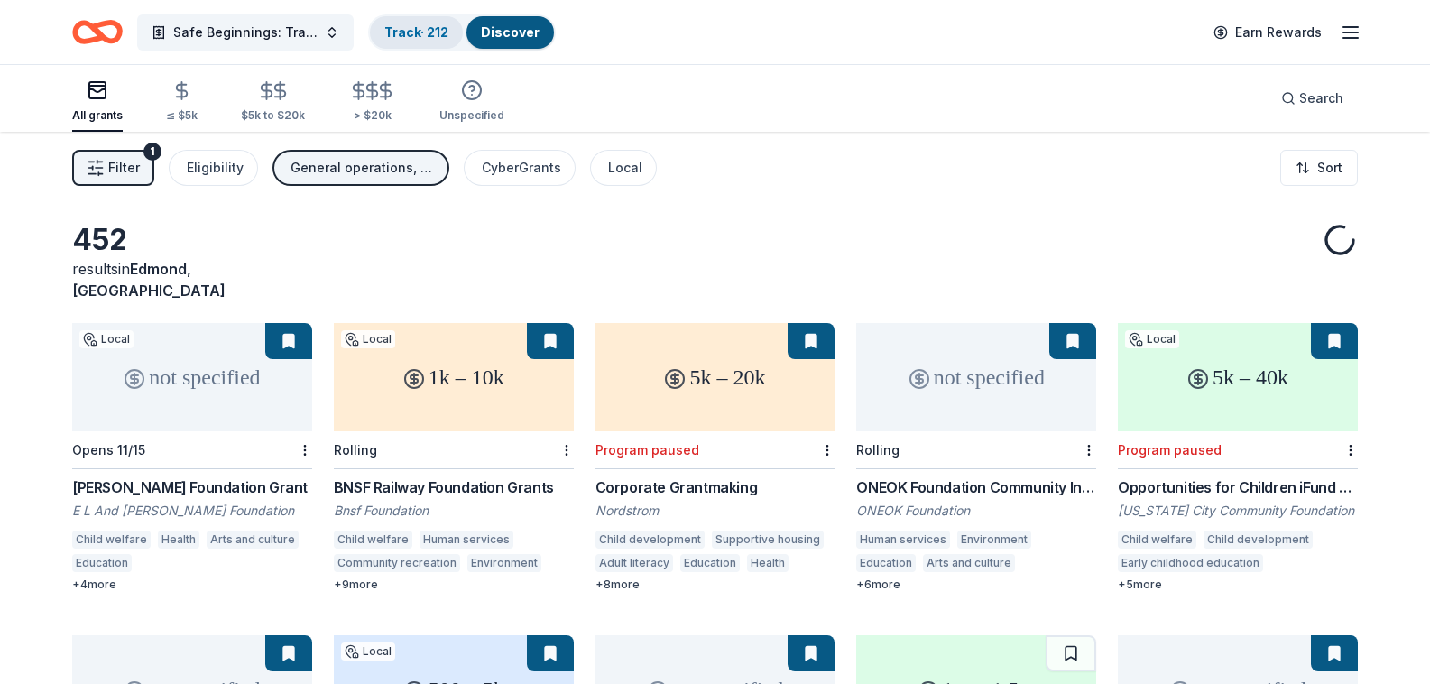
click at [442, 26] on link "Track · 212" at bounding box center [416, 31] width 64 height 15
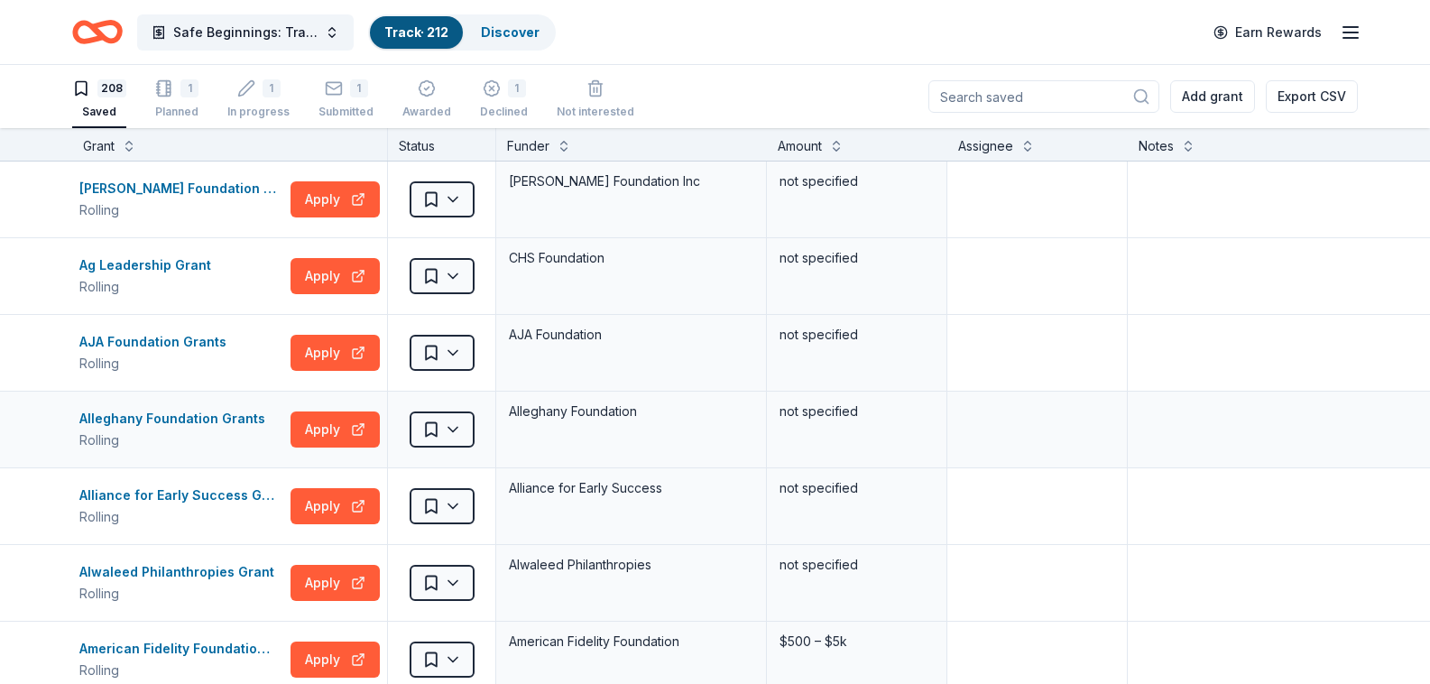
click at [147, 404] on div "Alleghany Foundation Grants Rolling Apply" at bounding box center [229, 430] width 315 height 76
click at [1301, 97] on button "Export CSV" at bounding box center [1312, 96] width 92 height 32
